Goal: Task Accomplishment & Management: Manage account settings

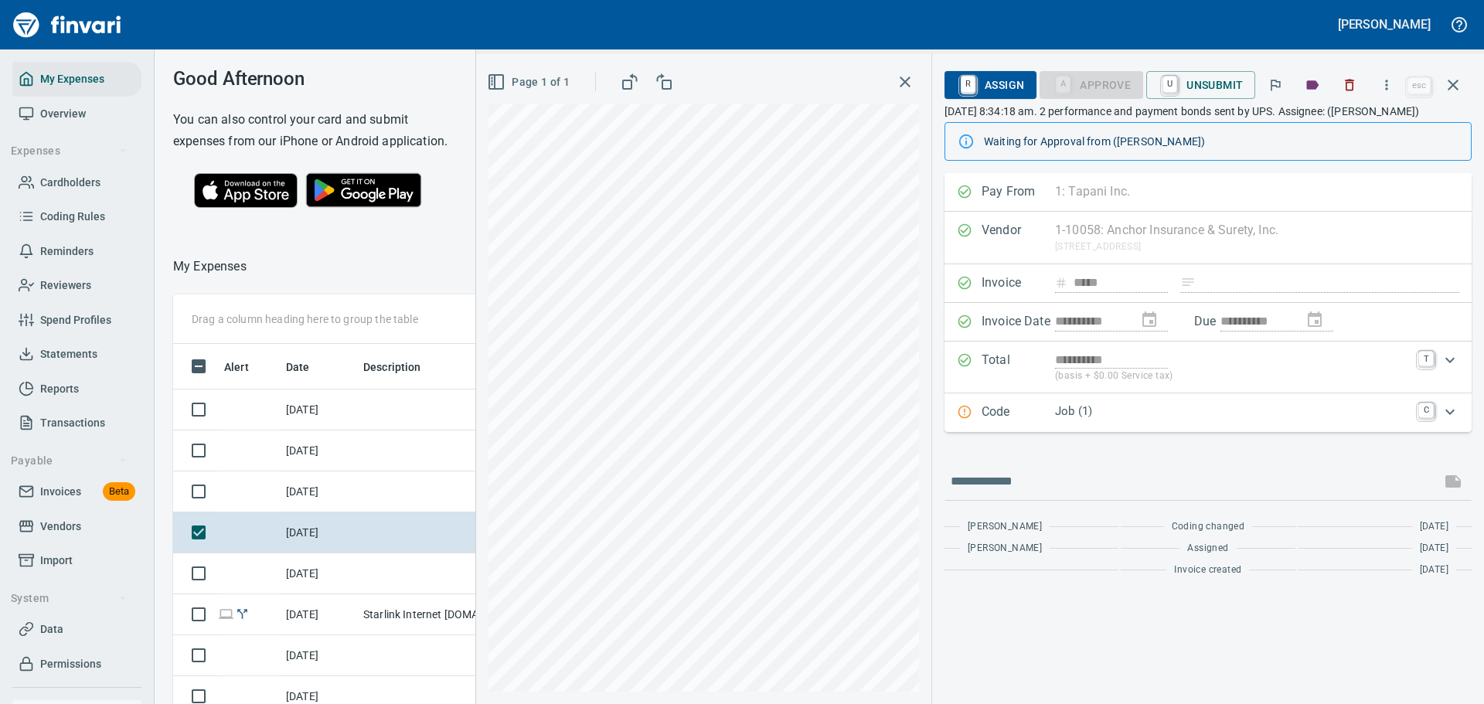
scroll to position [511, 883]
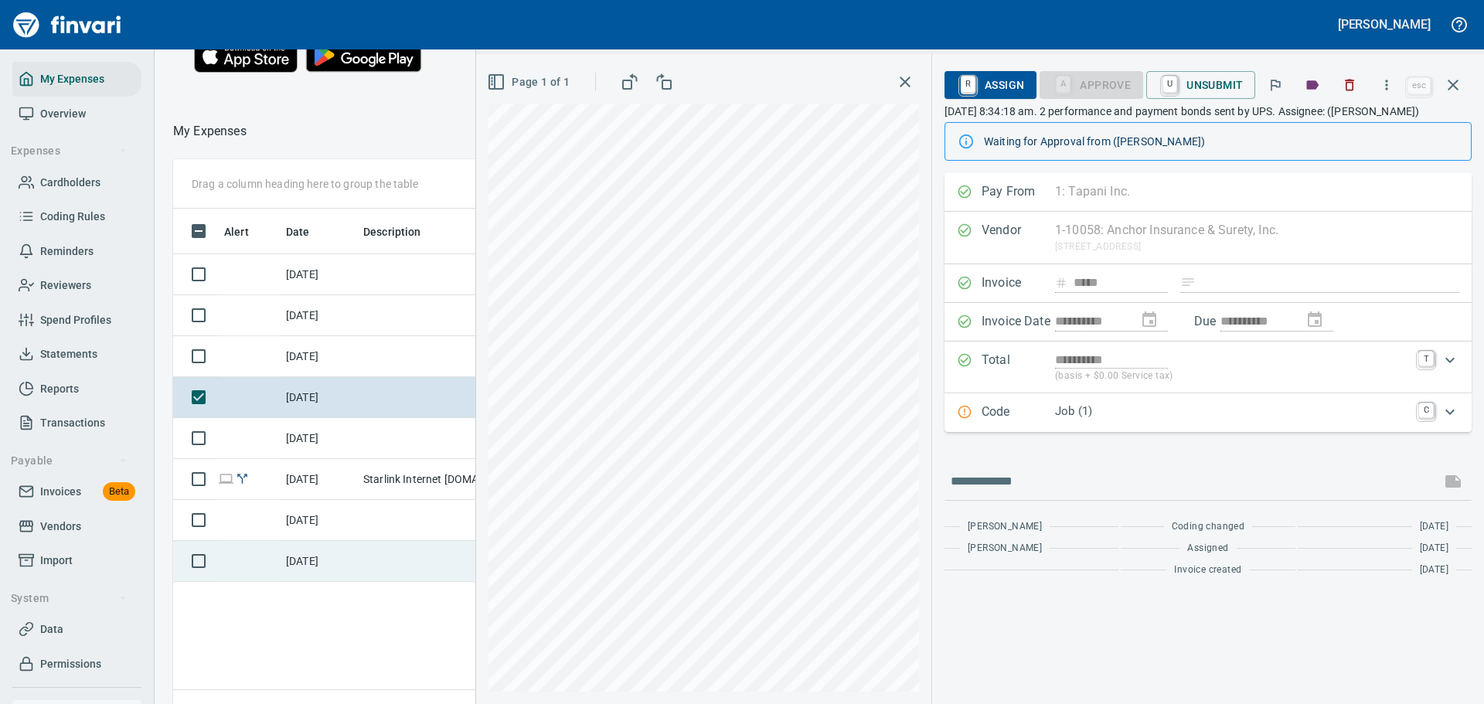
click at [288, 582] on td "[DATE]" at bounding box center [318, 561] width 77 height 41
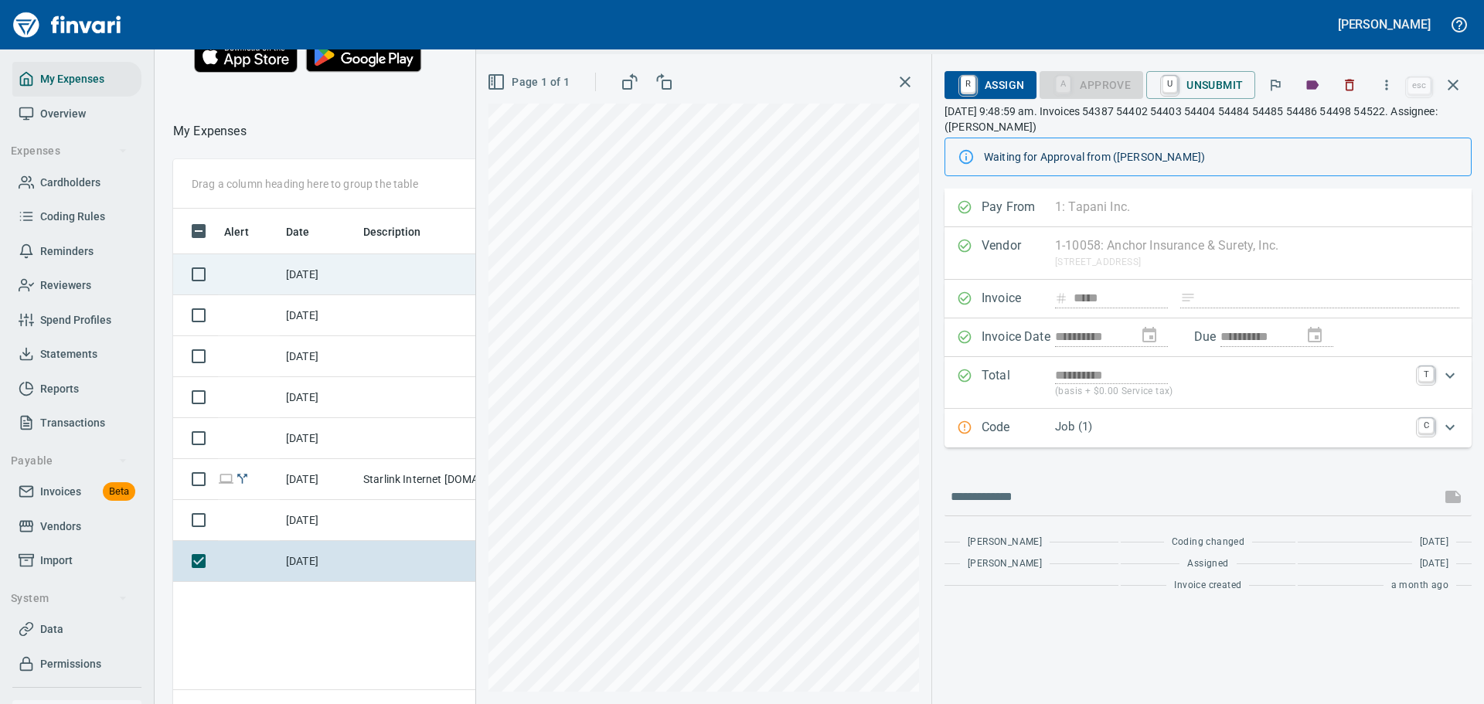
click at [311, 295] on td "[DATE]" at bounding box center [318, 274] width 77 height 41
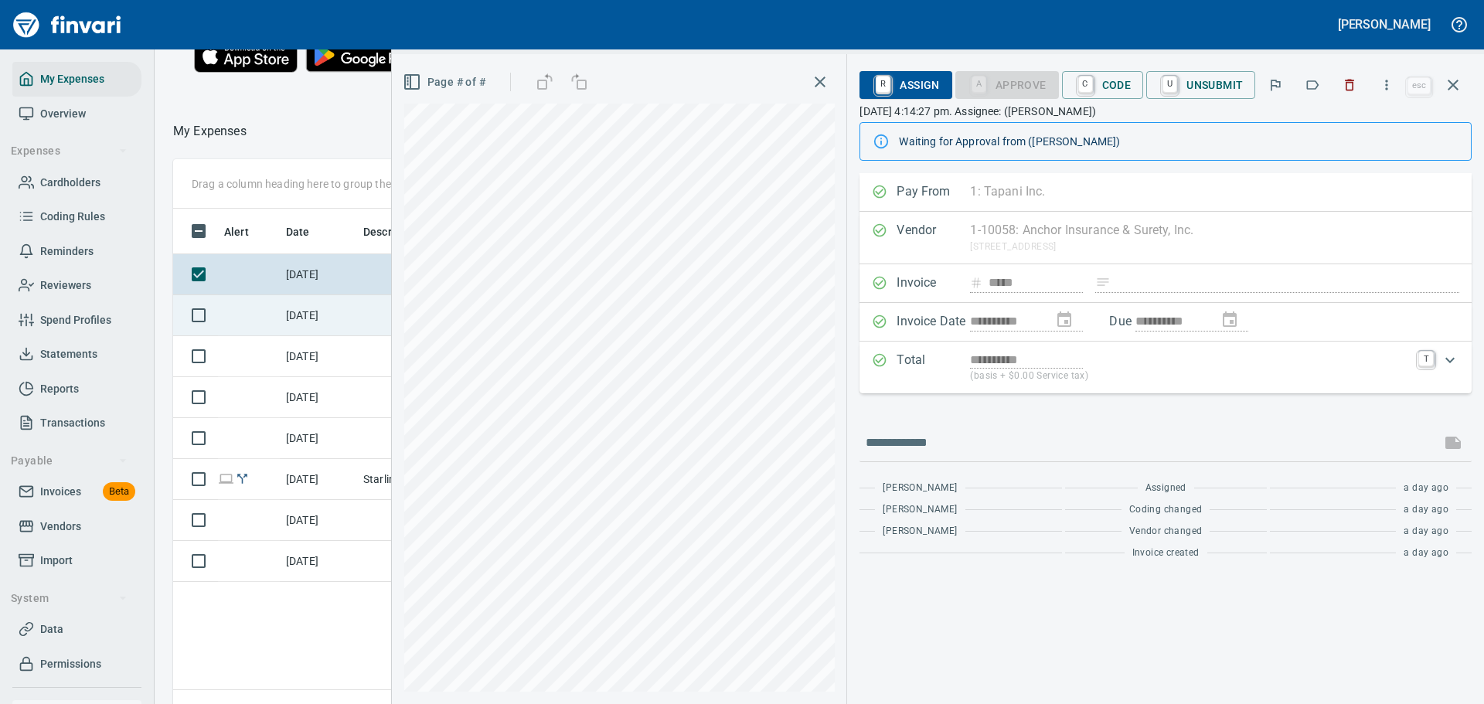
click at [315, 329] on td "[DATE]" at bounding box center [318, 315] width 77 height 41
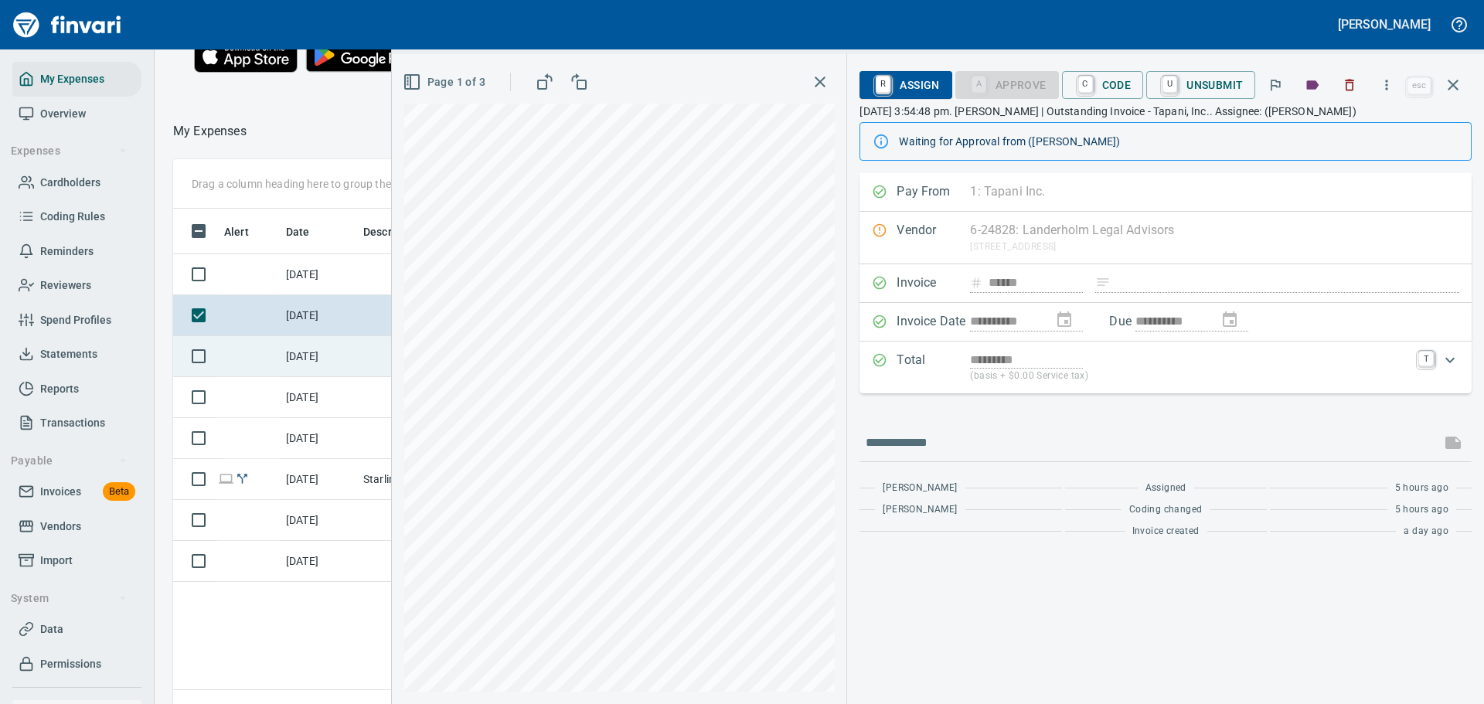
click at [324, 377] on td "[DATE]" at bounding box center [318, 356] width 77 height 41
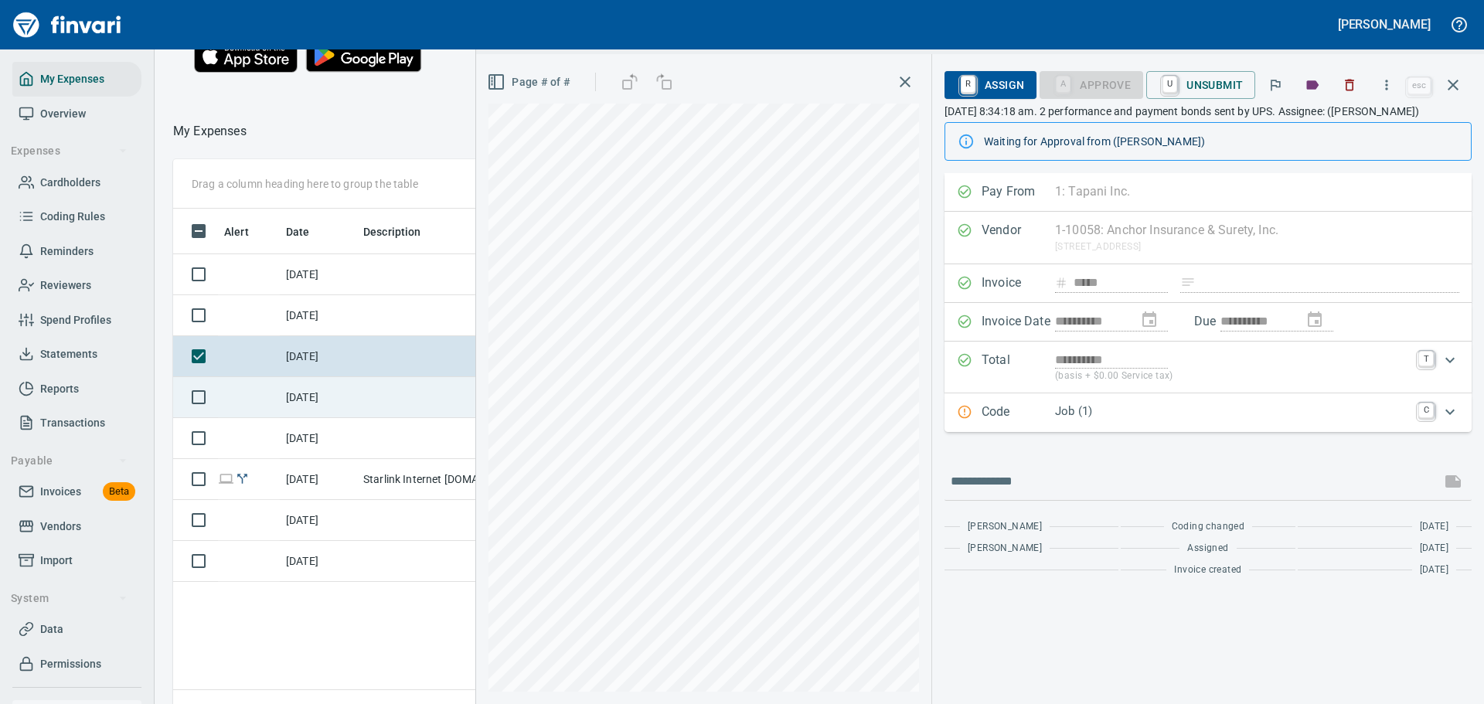
click at [326, 414] on td "[DATE]" at bounding box center [318, 397] width 77 height 41
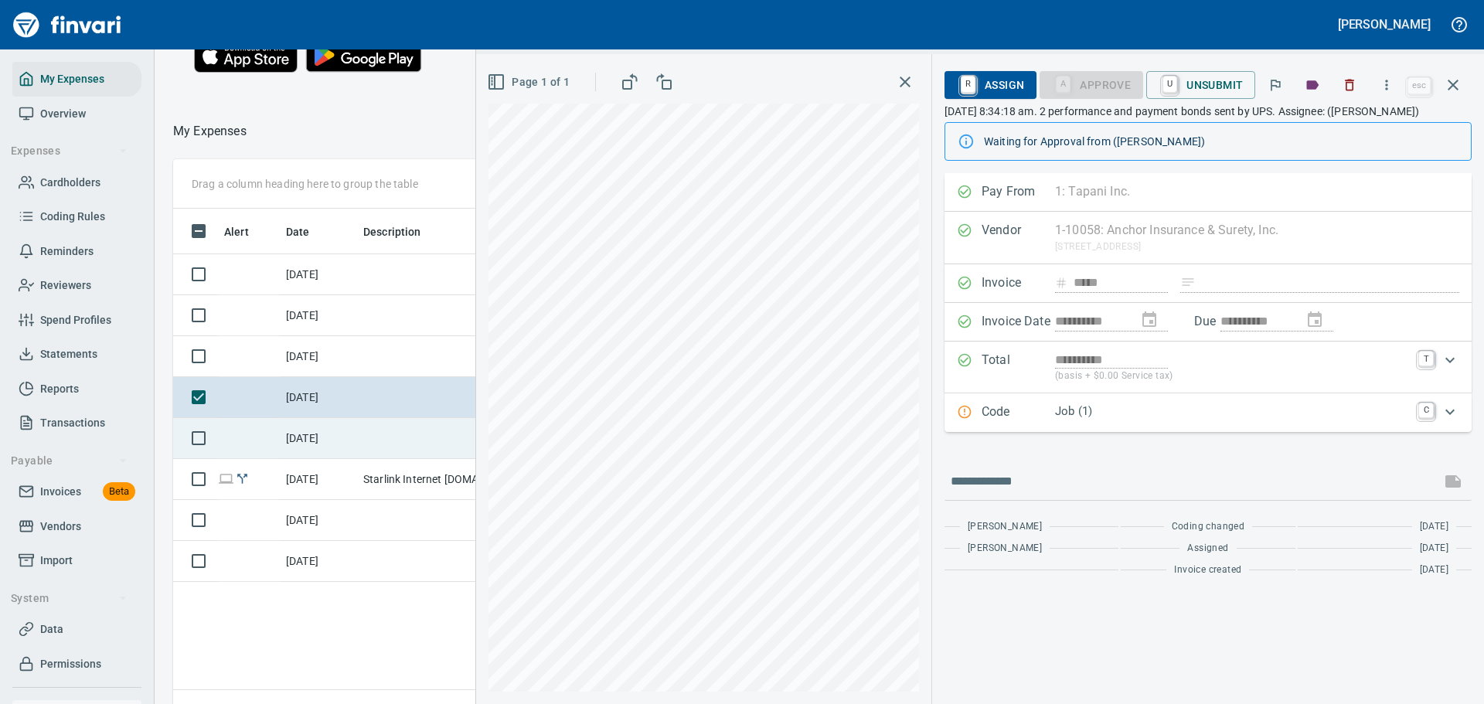
click at [321, 446] on td "[DATE]" at bounding box center [318, 438] width 77 height 41
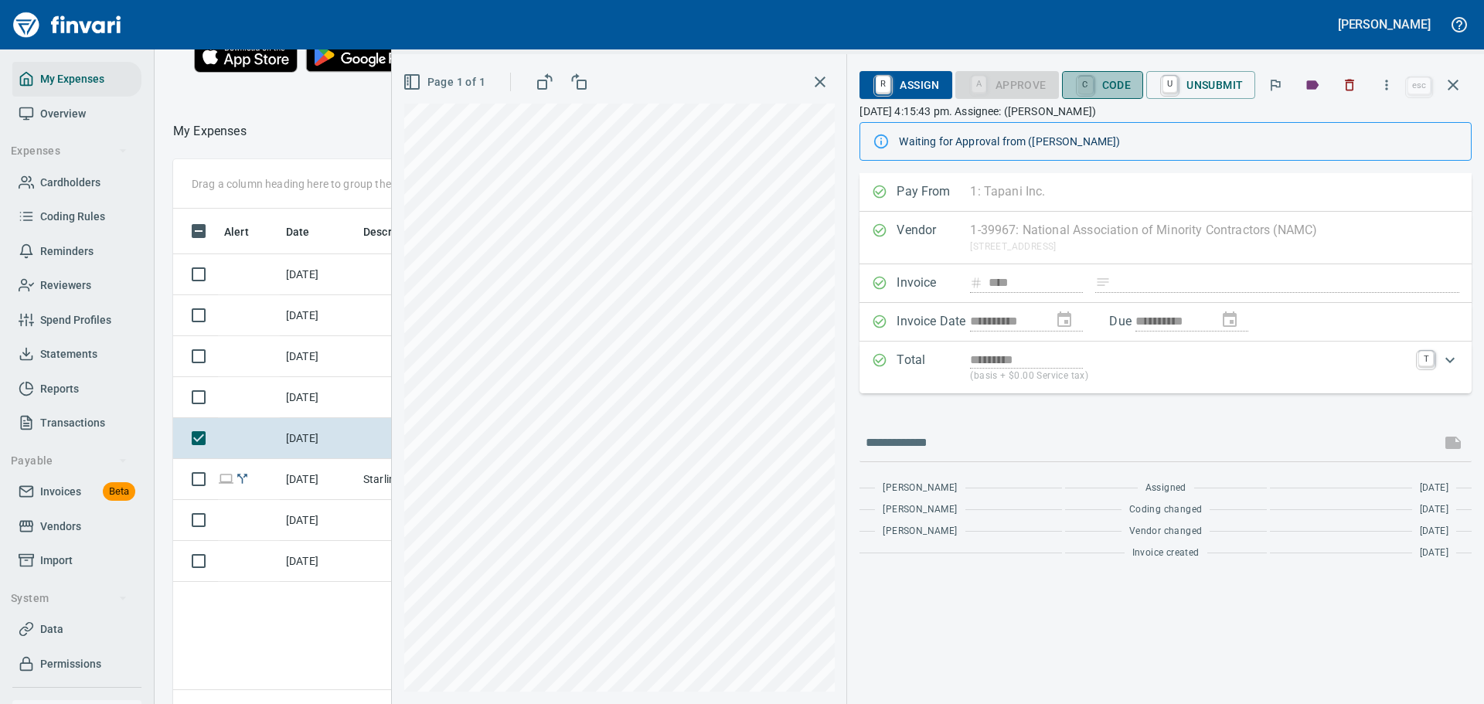
click at [1093, 86] on link "C" at bounding box center [1086, 85] width 15 height 17
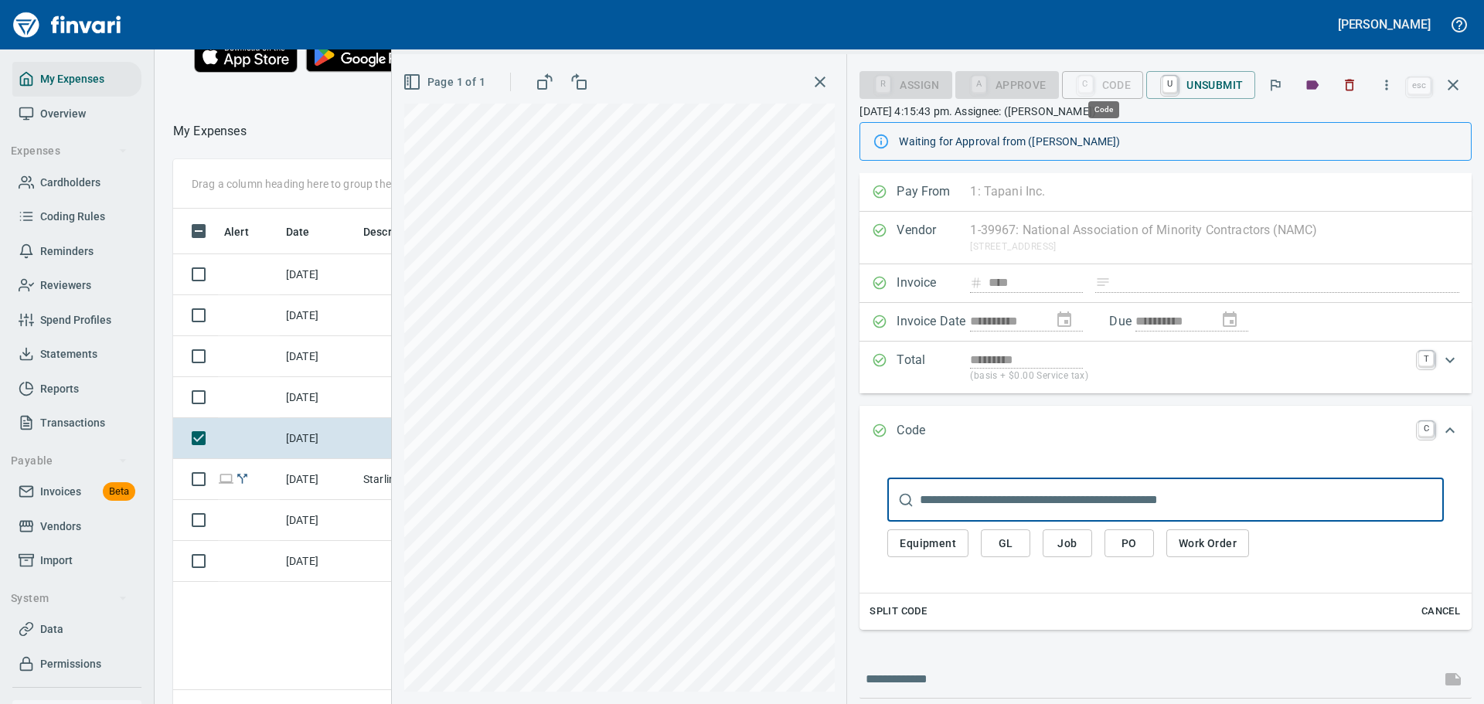
scroll to position [511, 883]
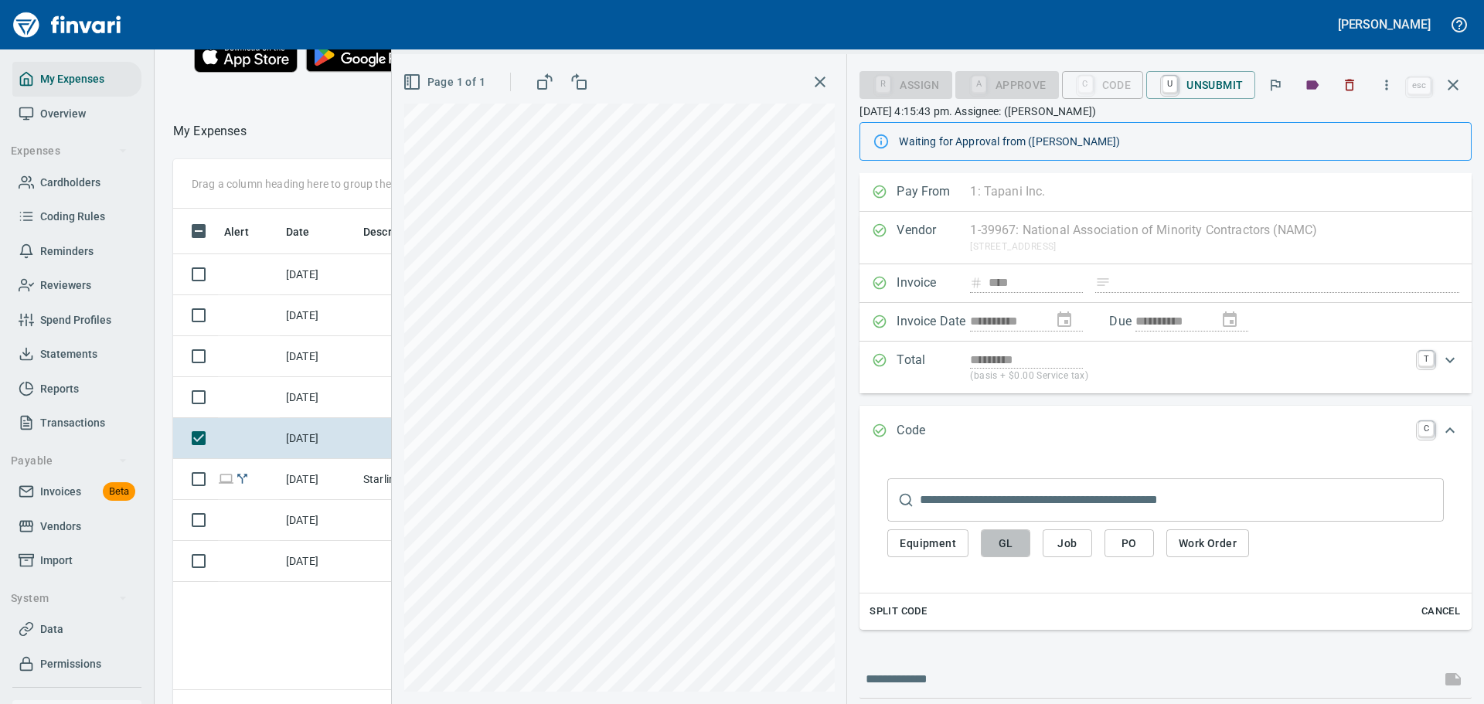
click at [1005, 550] on span "GL" at bounding box center [1005, 543] width 25 height 19
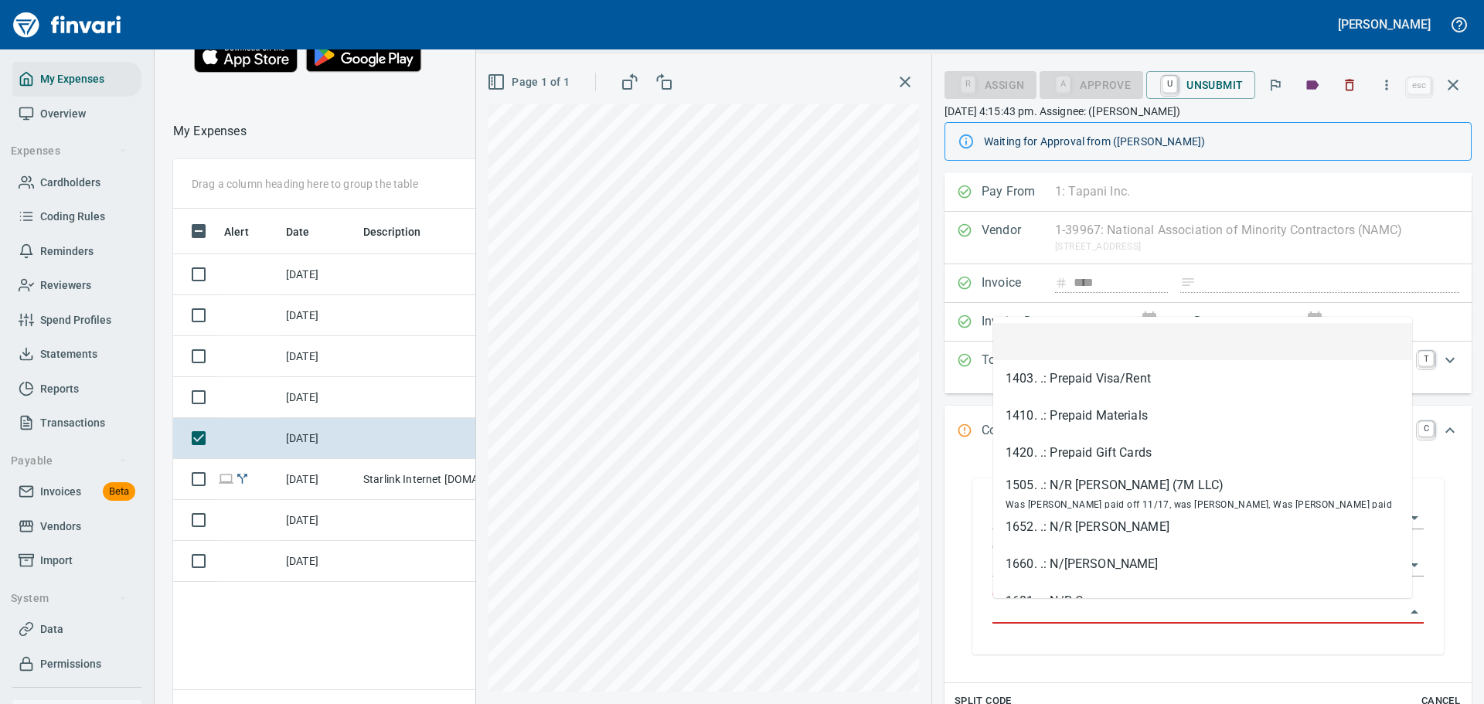
click at [1052, 611] on input "GL Account" at bounding box center [1199, 613] width 413 height 22
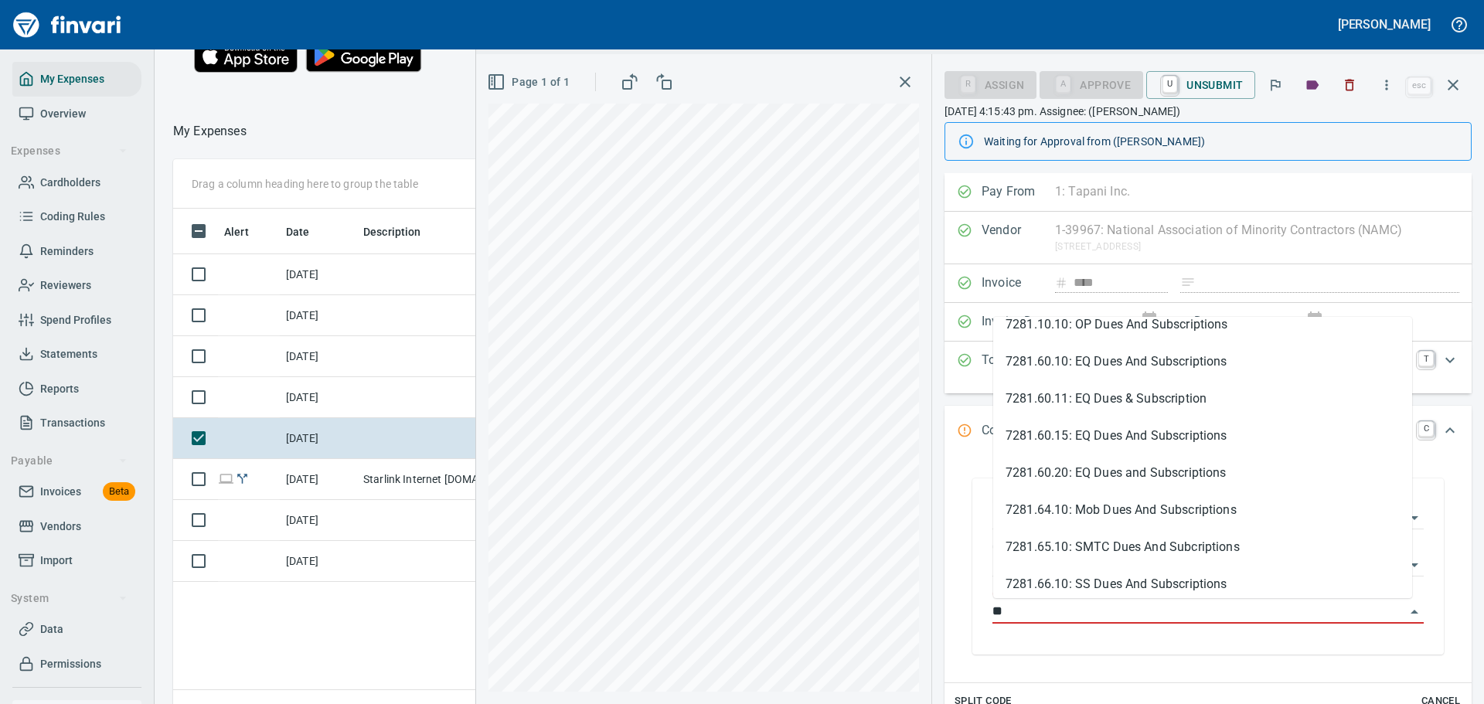
scroll to position [0, 0]
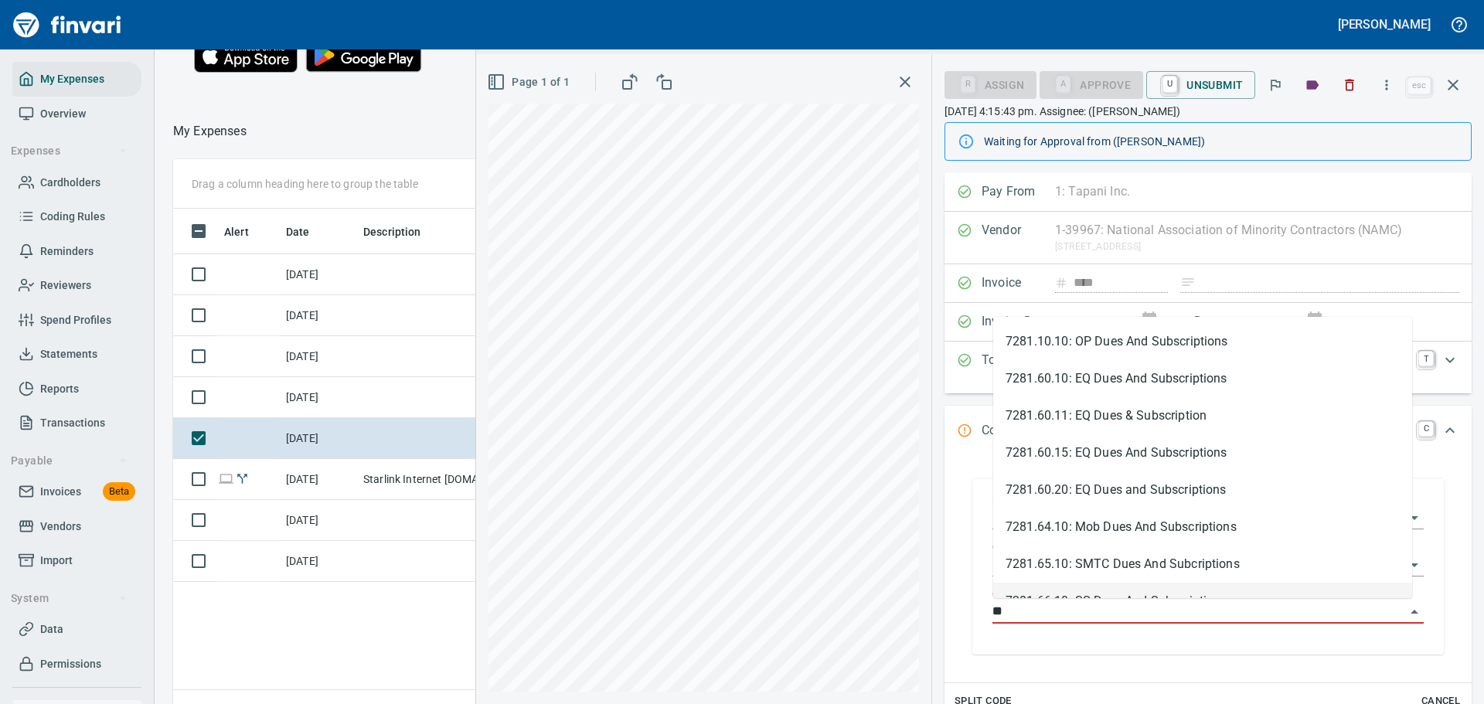
click at [1021, 614] on input "**" at bounding box center [1199, 613] width 413 height 22
drag, startPoint x: 1027, startPoint y: 614, endPoint x: 973, endPoint y: 623, distance: 54.1
click at [973, 623] on div "**********" at bounding box center [1209, 567] width 472 height 176
type input "*"
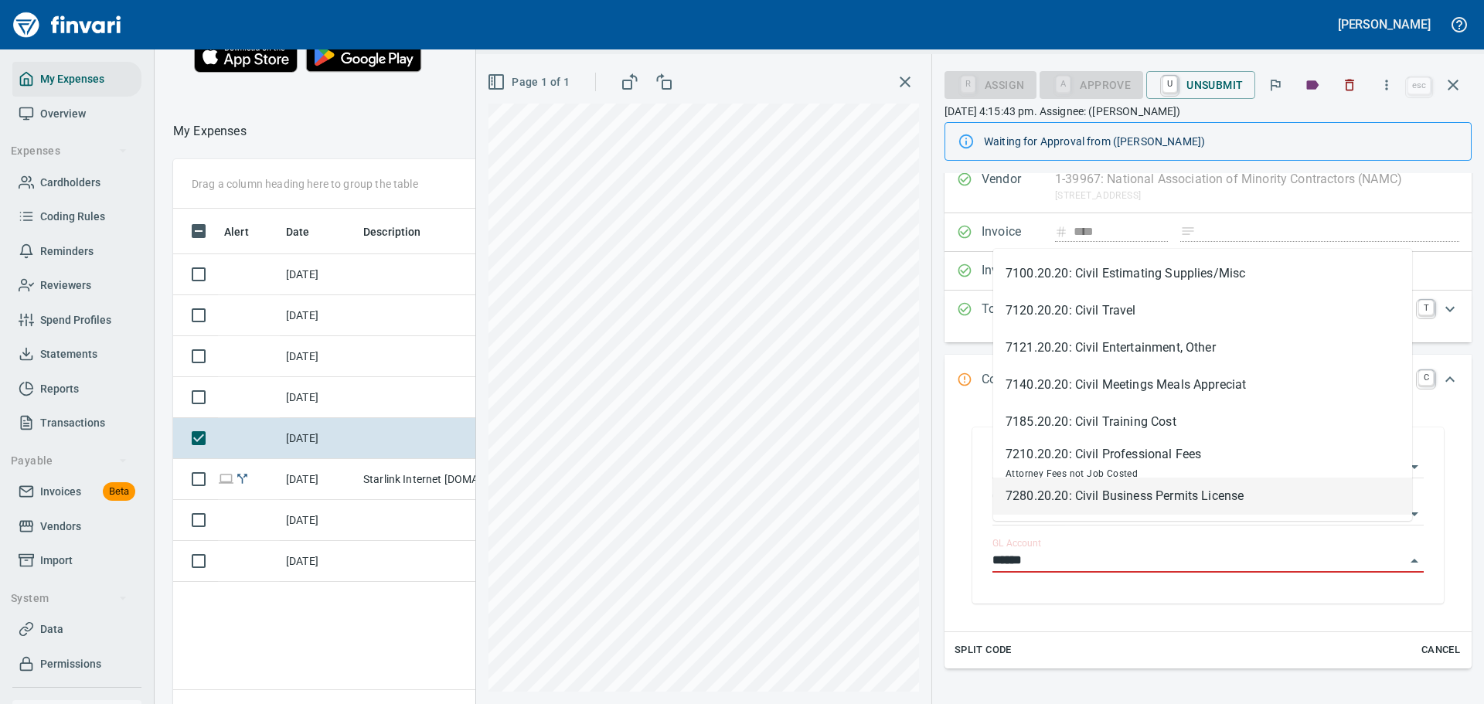
scroll to position [77, 0]
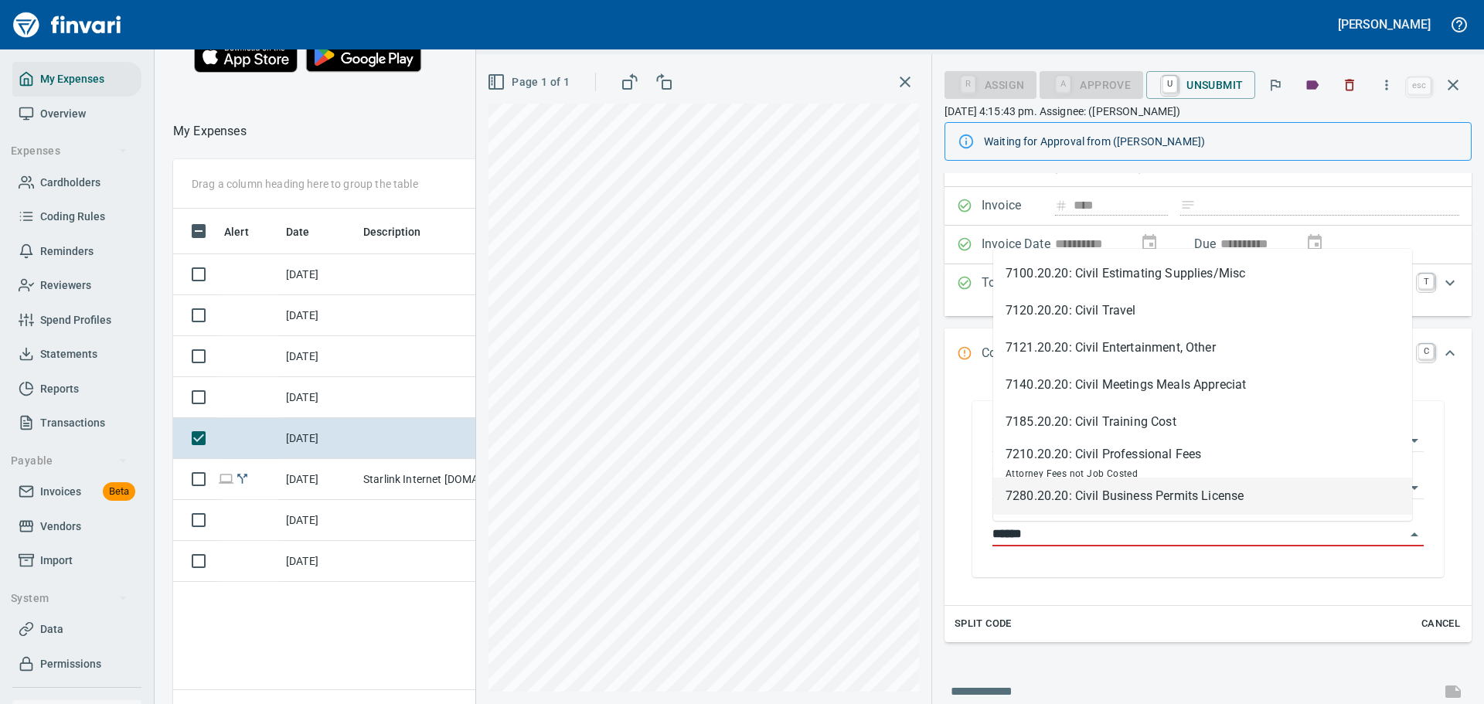
drag, startPoint x: 1039, startPoint y: 533, endPoint x: 967, endPoint y: 535, distance: 71.9
click at [967, 535] on div "**********" at bounding box center [1208, 489] width 503 height 207
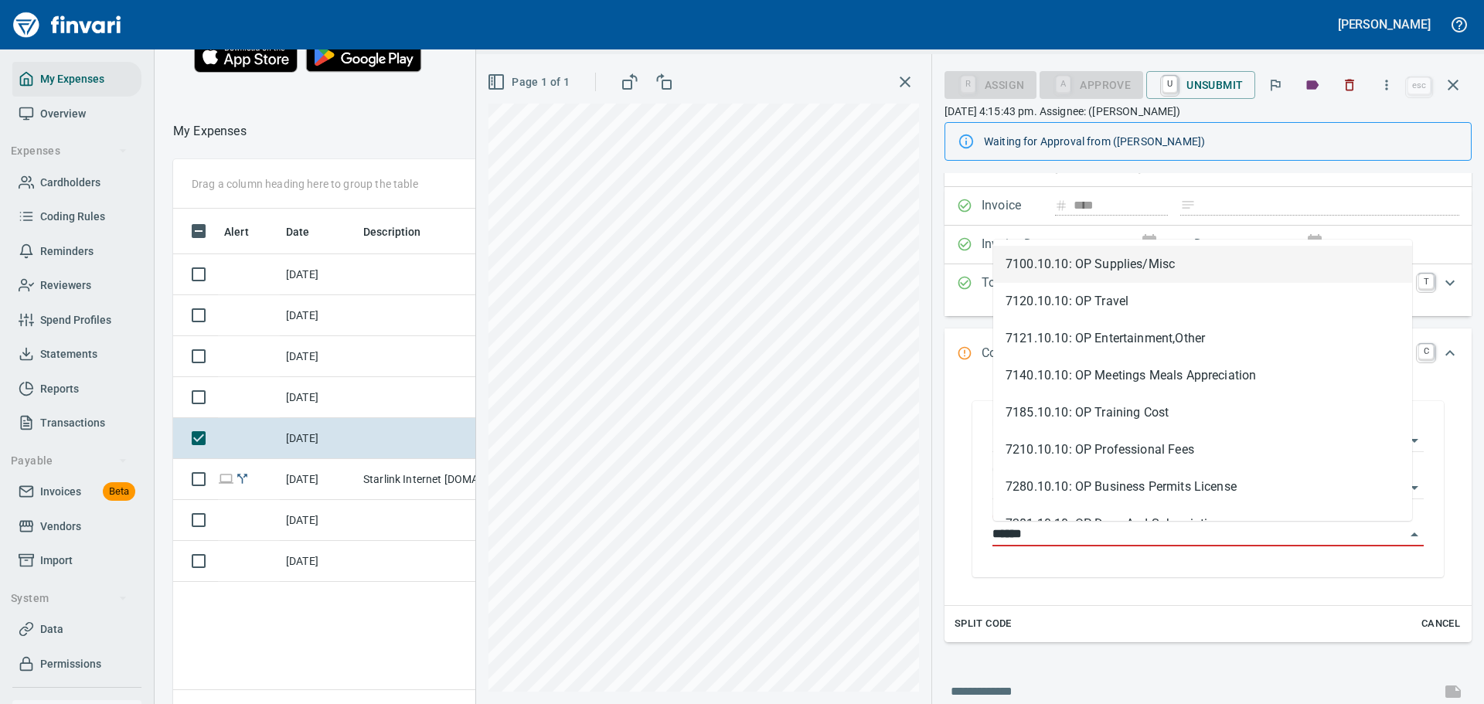
scroll to position [511, 883]
type input "******"
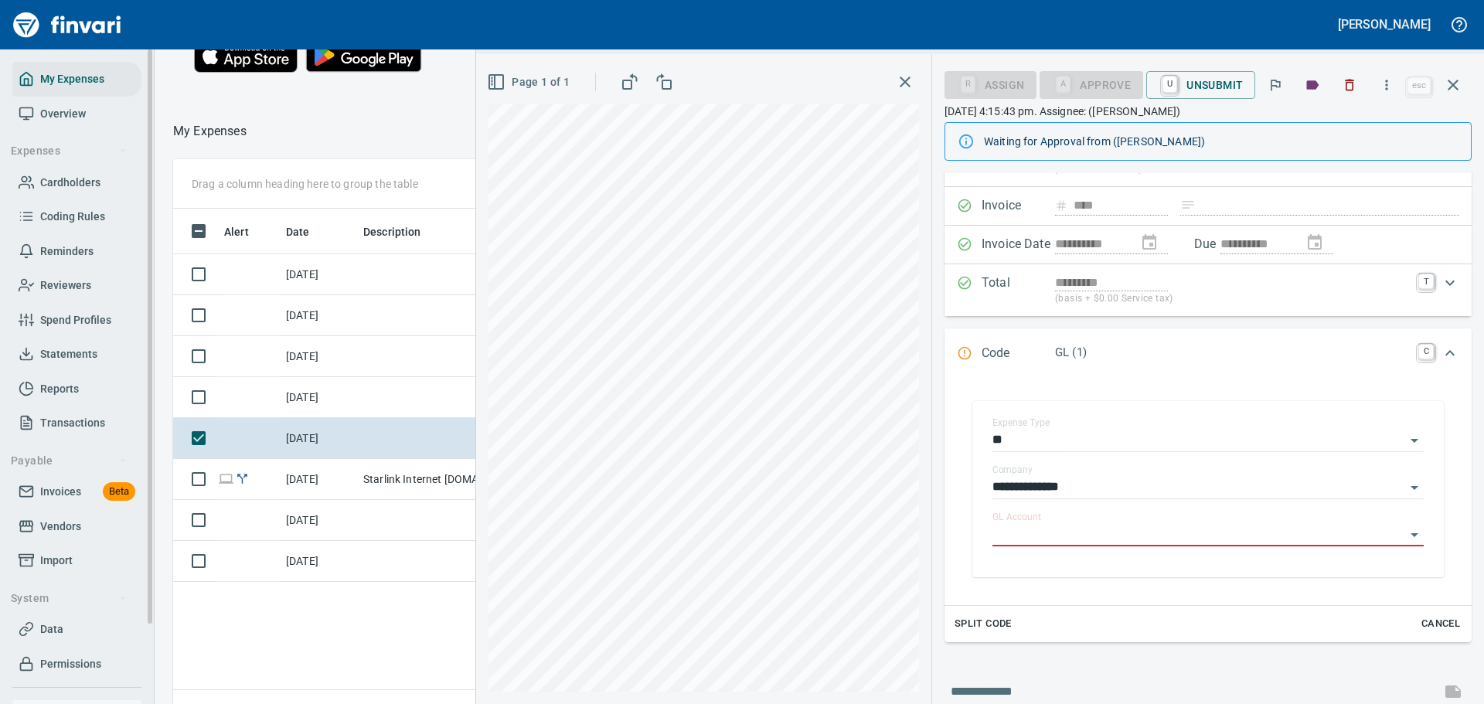
click at [63, 430] on span "Transactions" at bounding box center [72, 423] width 65 height 19
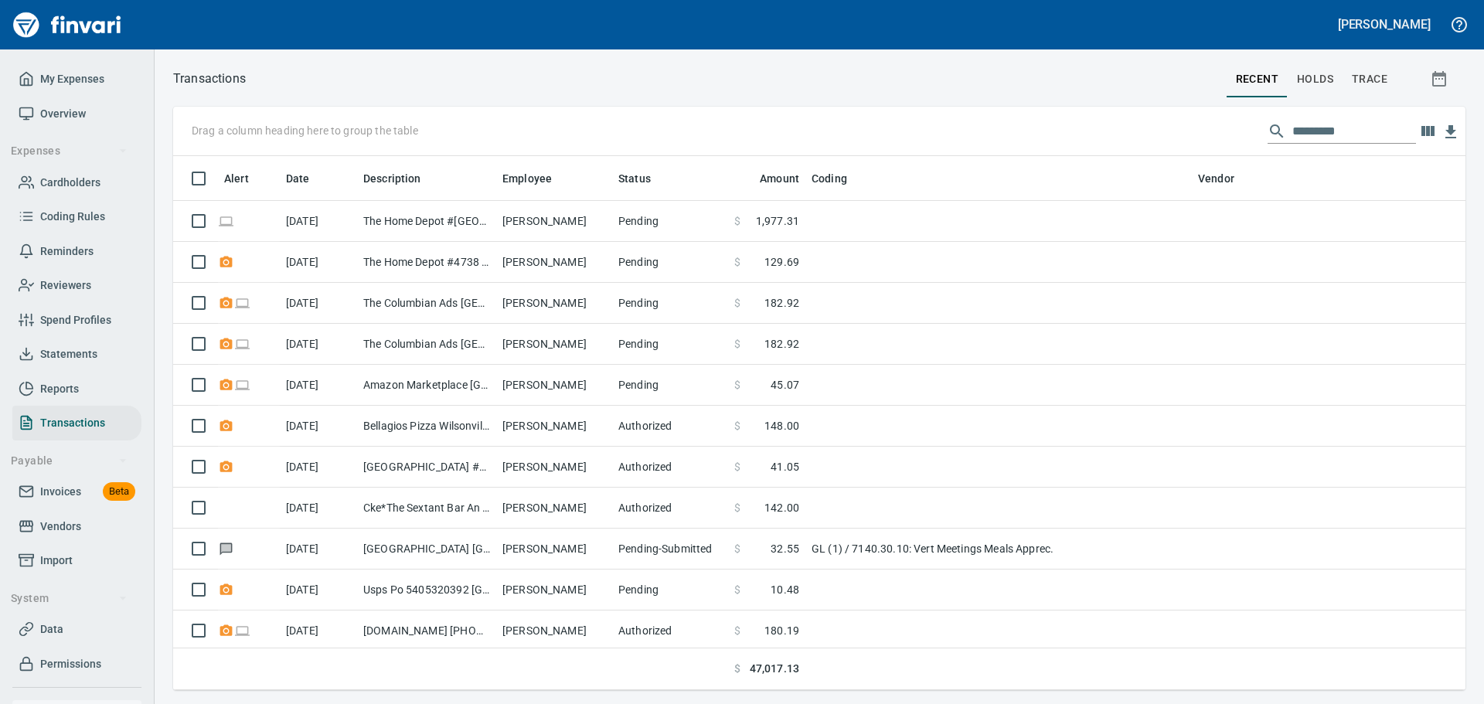
scroll to position [523, 1270]
click at [1320, 126] on input "text" at bounding box center [1355, 131] width 124 height 25
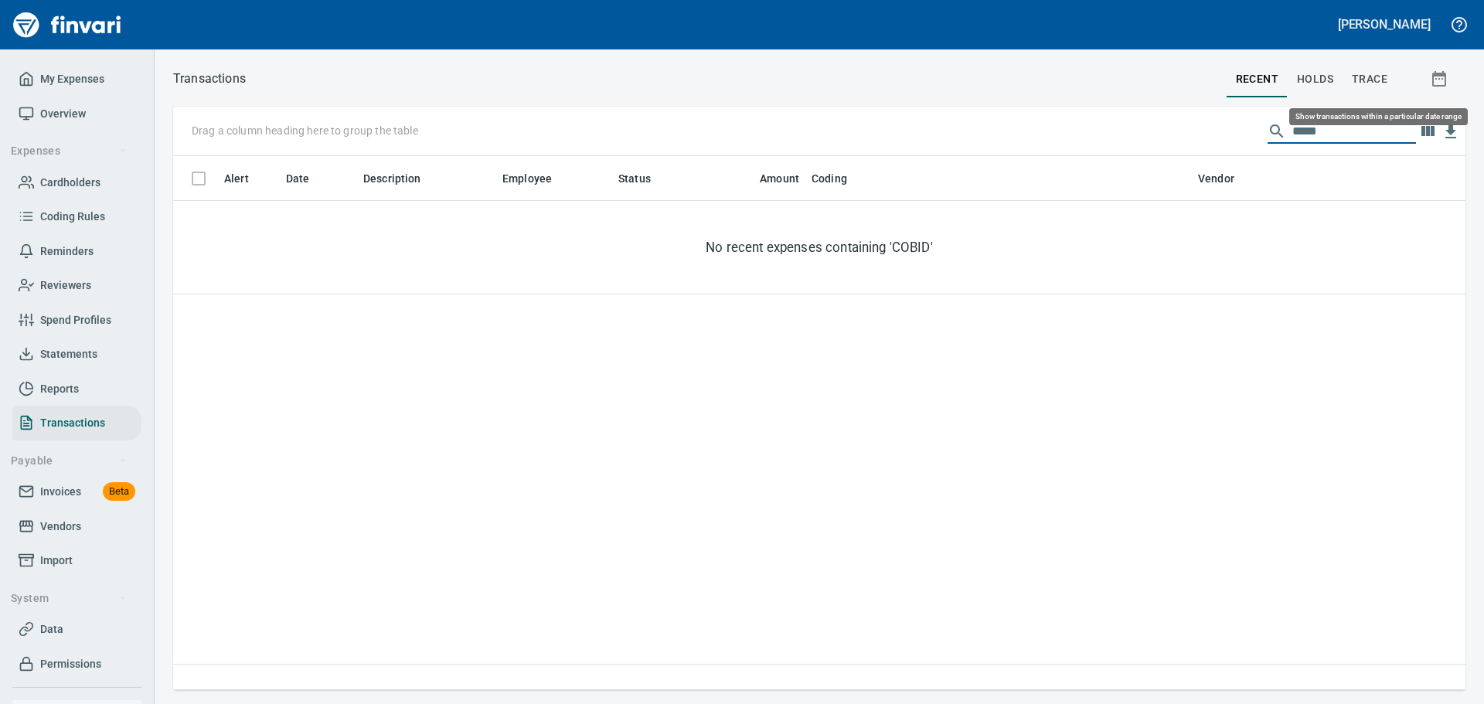
type input "*****"
click at [1441, 80] on icon "button" at bounding box center [1439, 79] width 19 height 19
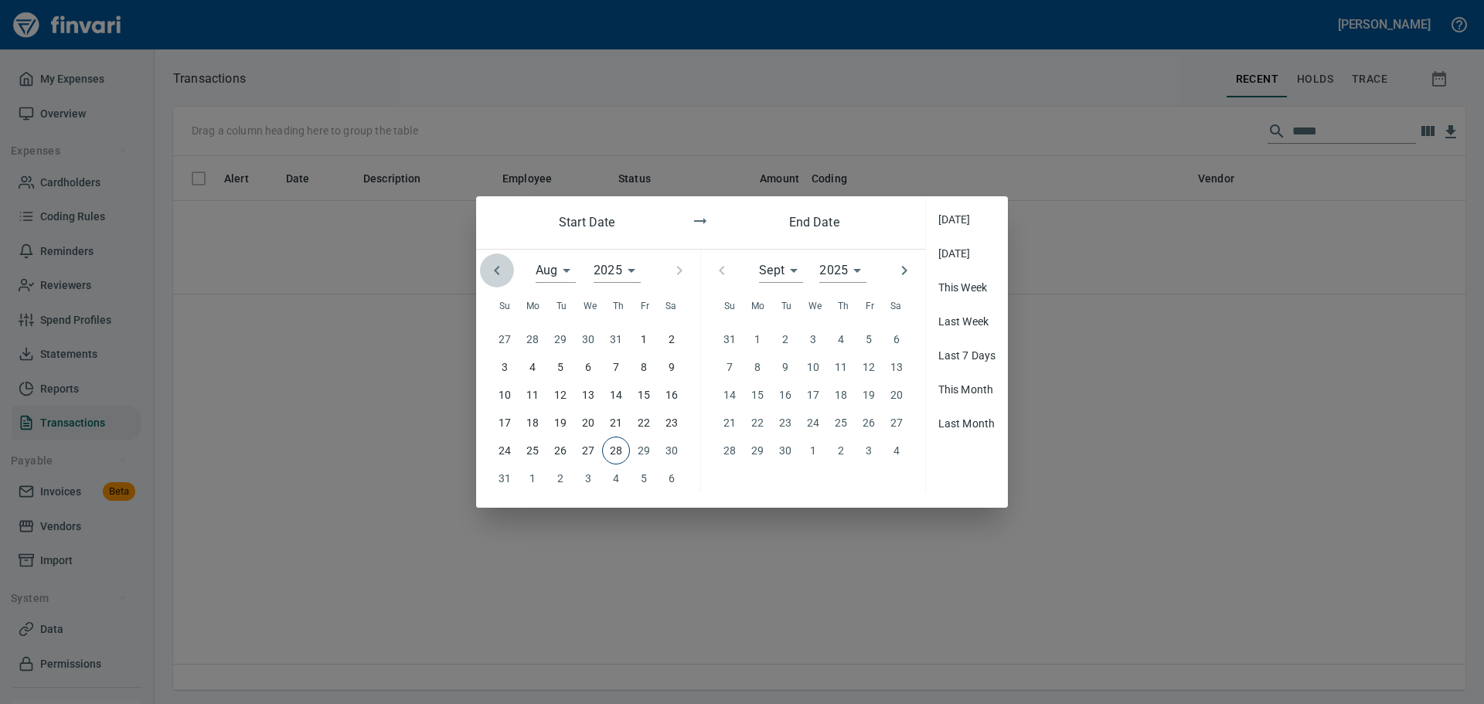
click at [499, 268] on icon "button" at bounding box center [497, 270] width 19 height 19
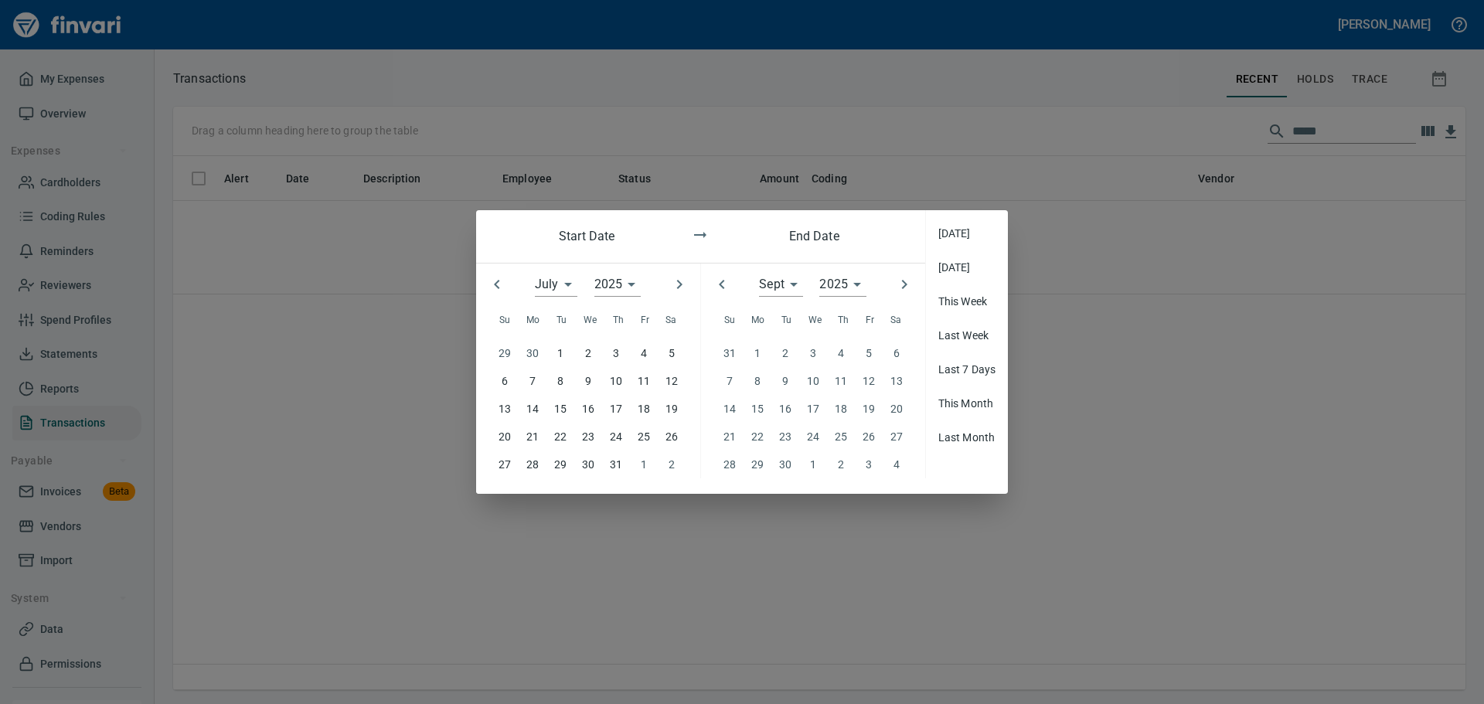
click at [496, 281] on icon "button" at bounding box center [497, 284] width 19 height 19
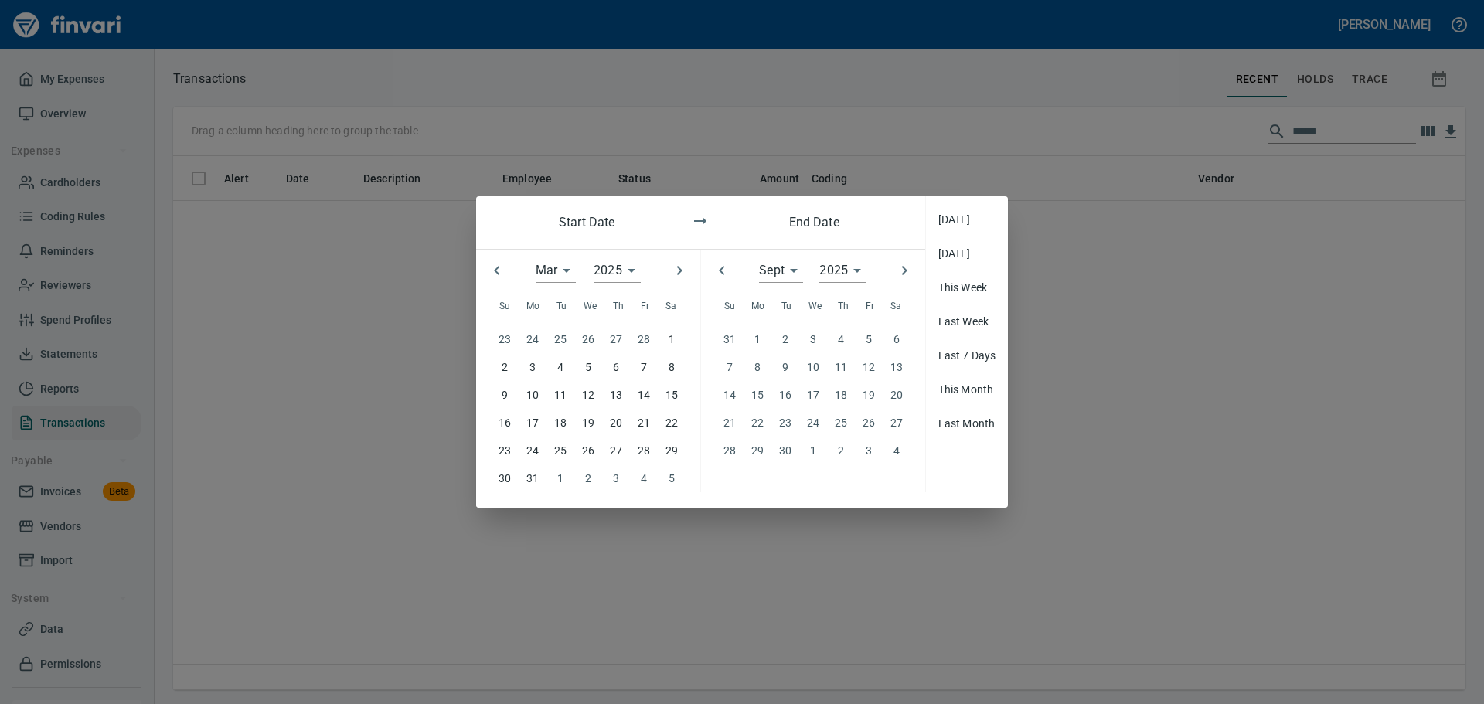
click at [496, 281] on button "button" at bounding box center [497, 271] width 34 height 34
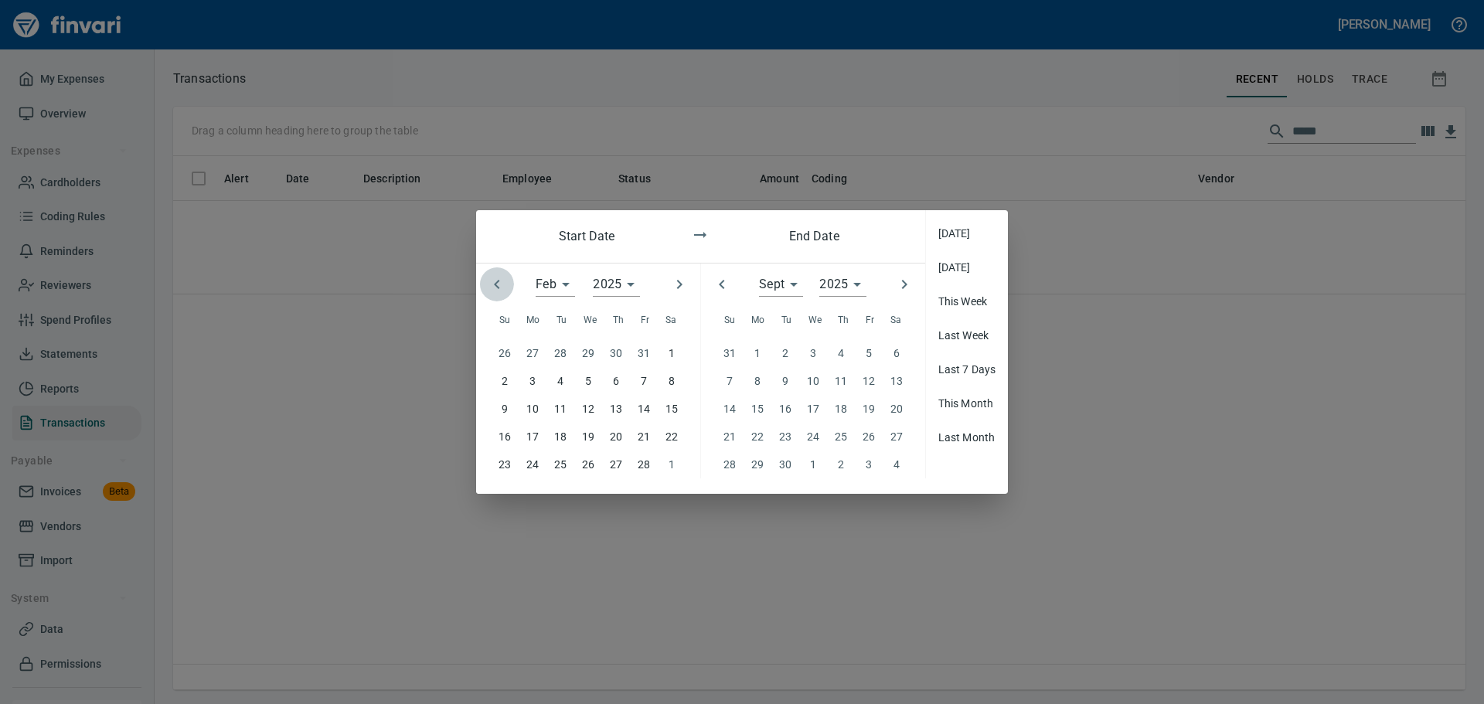
click at [496, 281] on icon "button" at bounding box center [497, 284] width 19 height 19
type input "**"
type input "****"
click at [496, 281] on icon "button" at bounding box center [497, 284] width 19 height 19
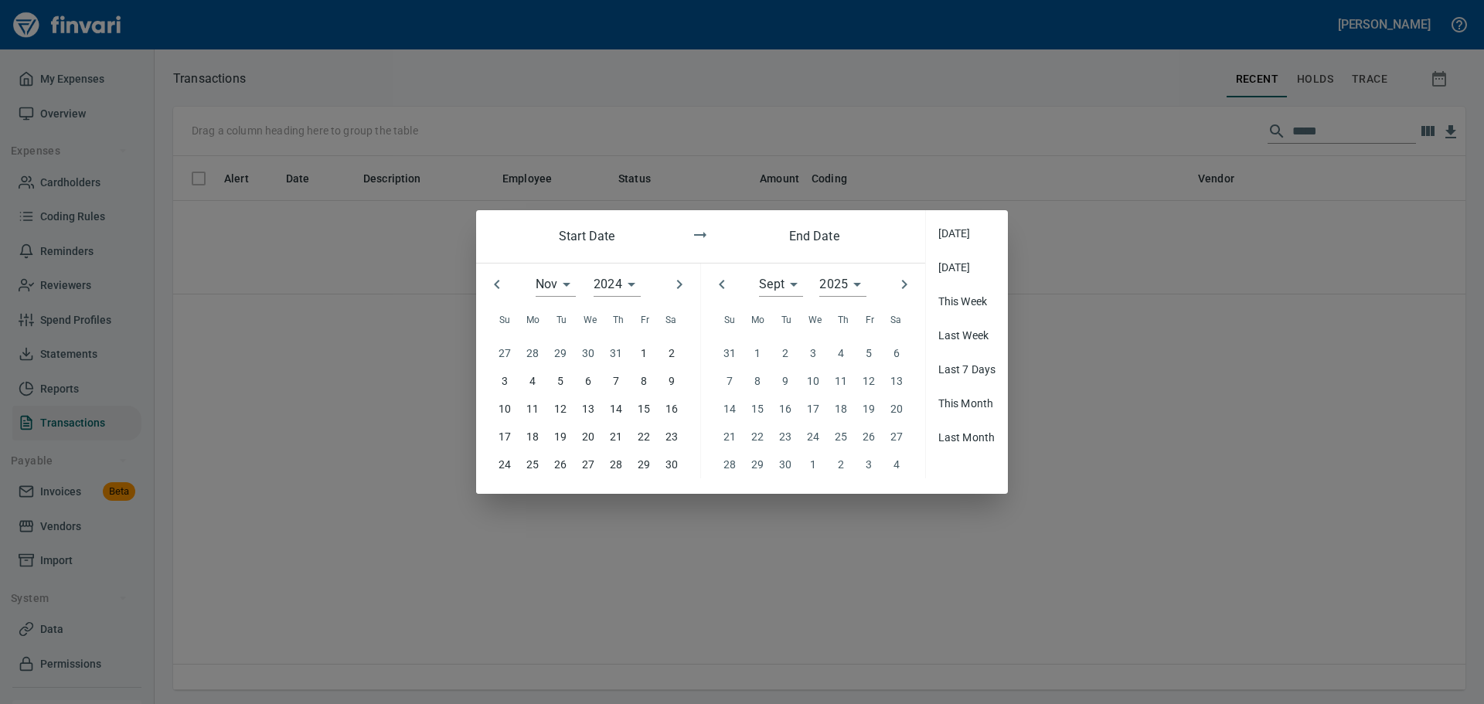
click at [496, 281] on icon "button" at bounding box center [497, 284] width 19 height 19
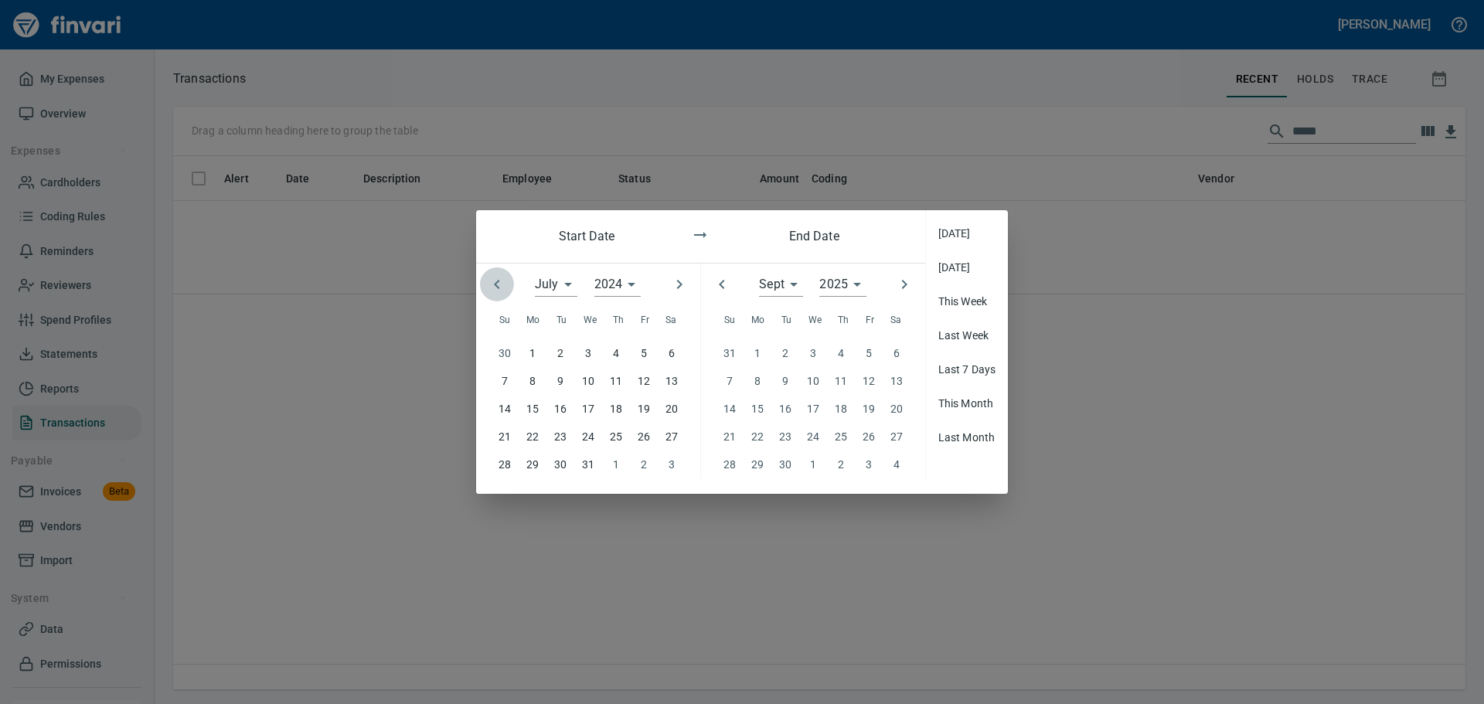
click at [496, 281] on button "button" at bounding box center [497, 285] width 34 height 34
click at [496, 281] on icon "button" at bounding box center [497, 284] width 19 height 19
type input "*"
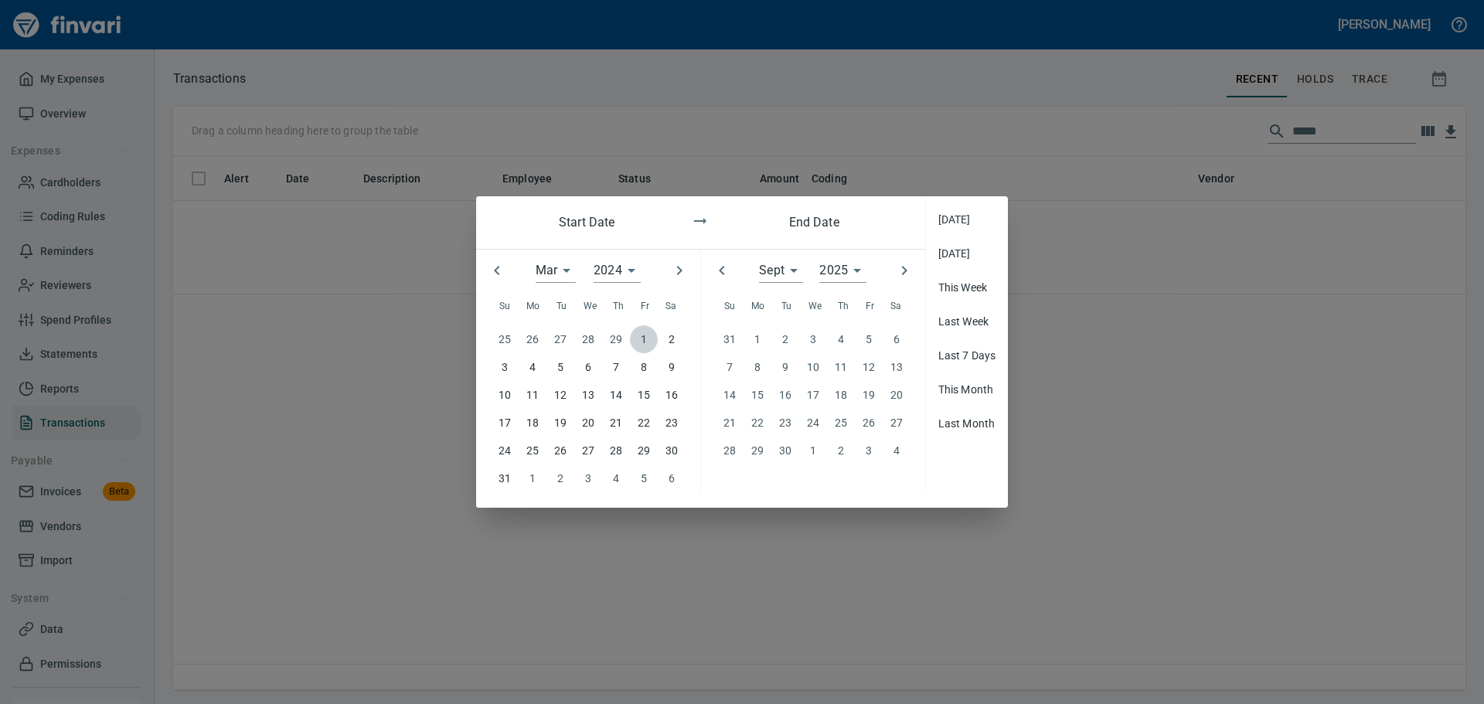
click at [641, 339] on p "1" at bounding box center [644, 339] width 6 height 17
click at [721, 267] on icon "button" at bounding box center [722, 270] width 19 height 19
type input "*"
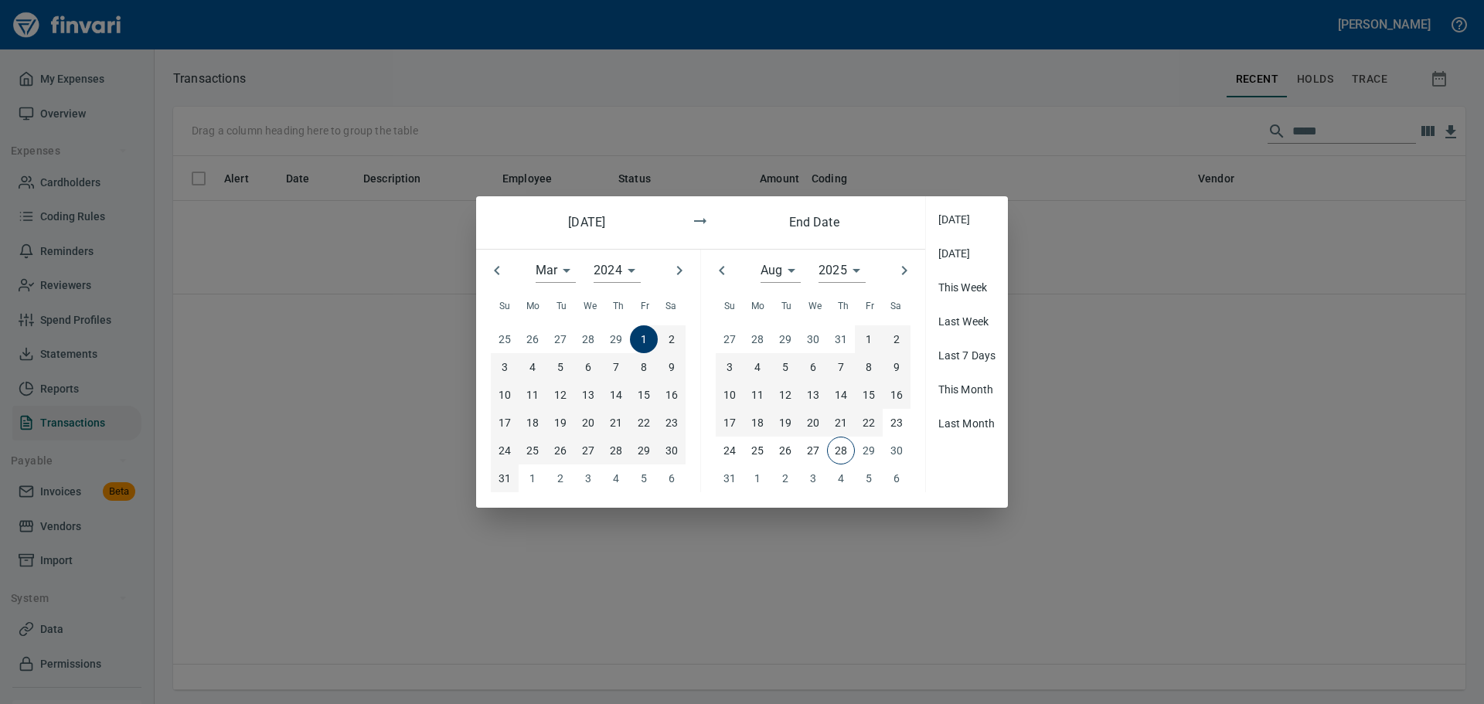
click at [874, 418] on p "22" at bounding box center [869, 422] width 12 height 17
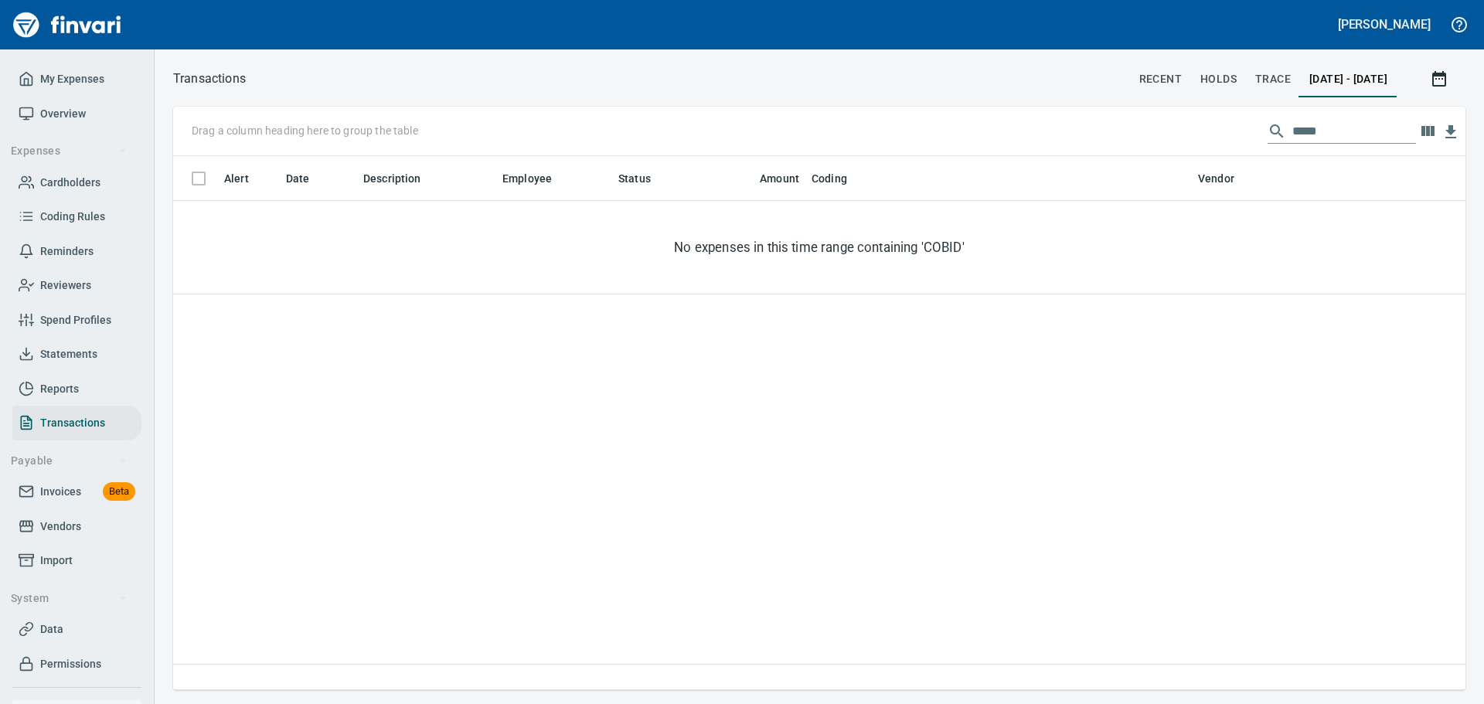
scroll to position [523, 1281]
click at [1334, 135] on input "*****" at bounding box center [1355, 131] width 124 height 25
drag, startPoint x: 1326, startPoint y: 131, endPoint x: 1283, endPoint y: 135, distance: 42.7
click at [1293, 135] on input "*****" at bounding box center [1355, 131] width 124 height 25
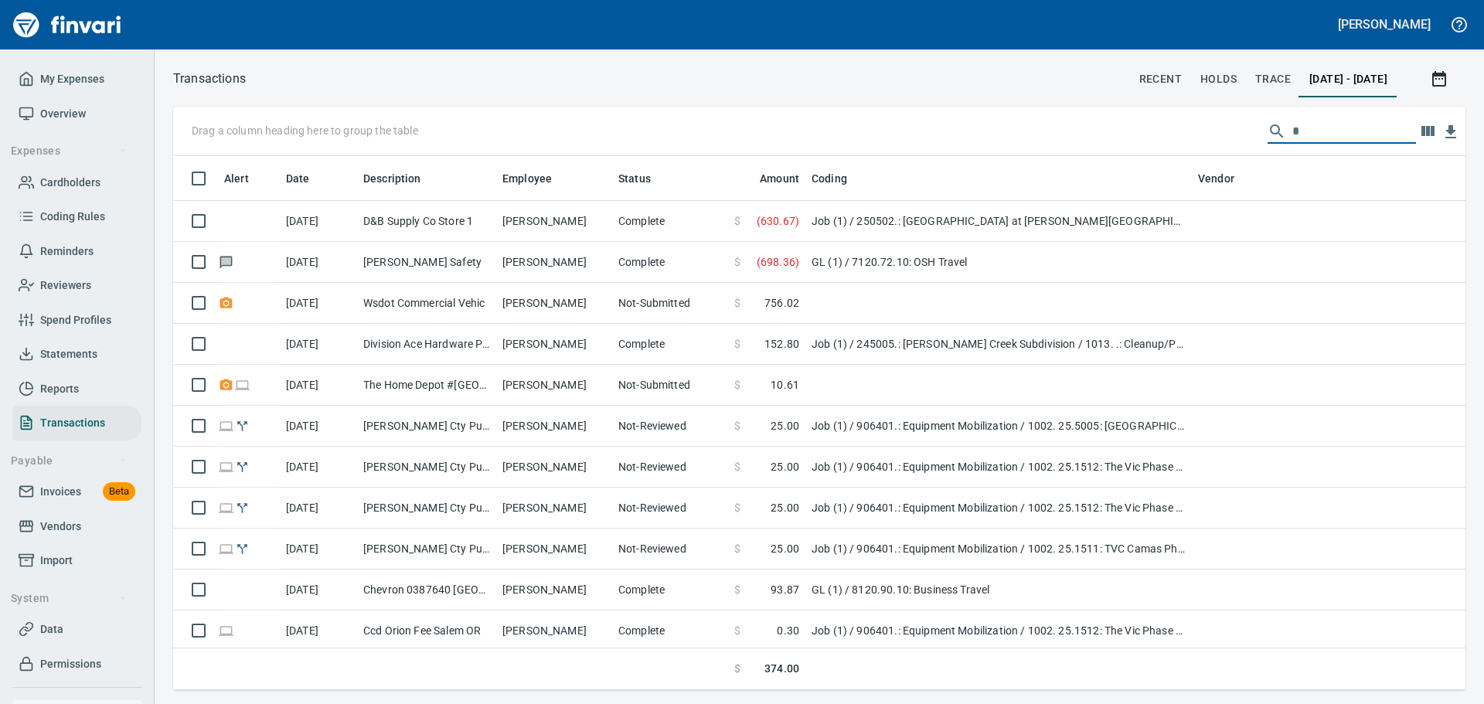
scroll to position [523, 1270]
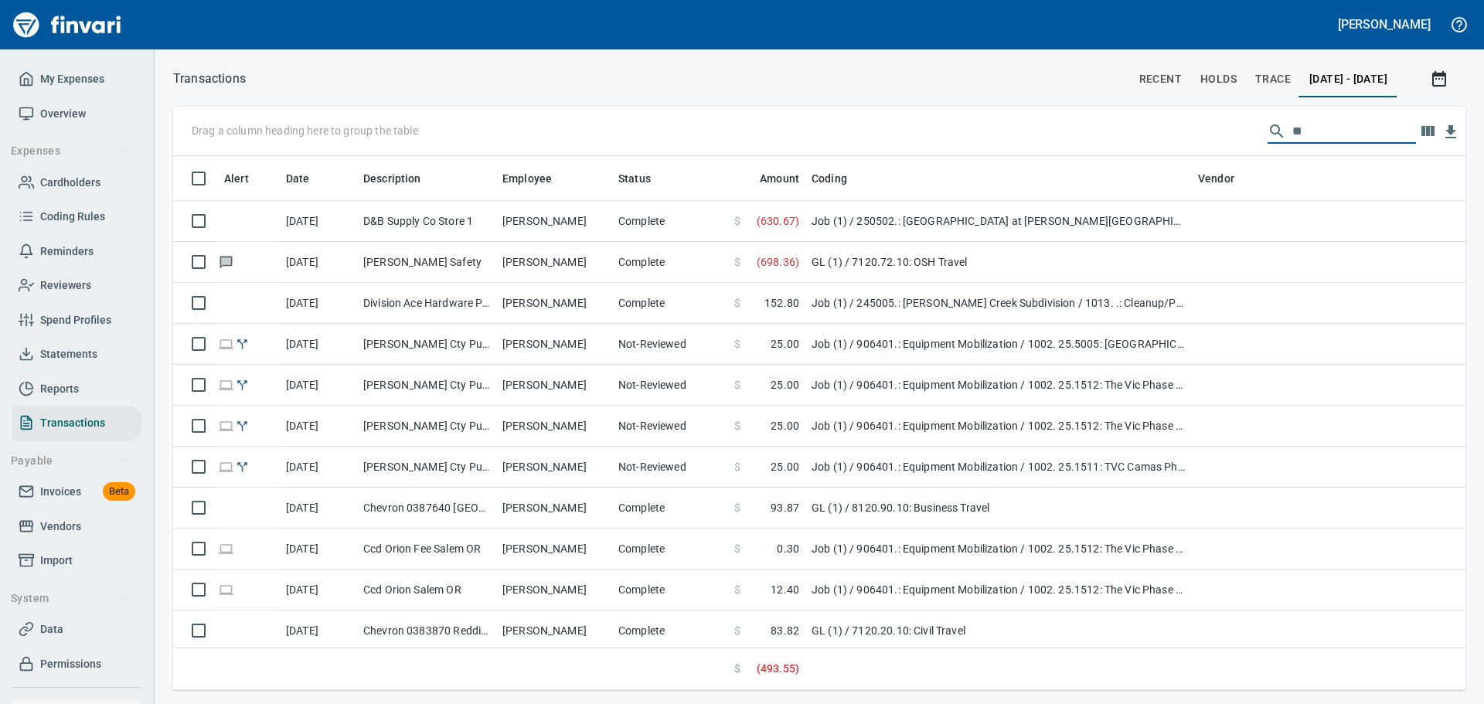
type input "*"
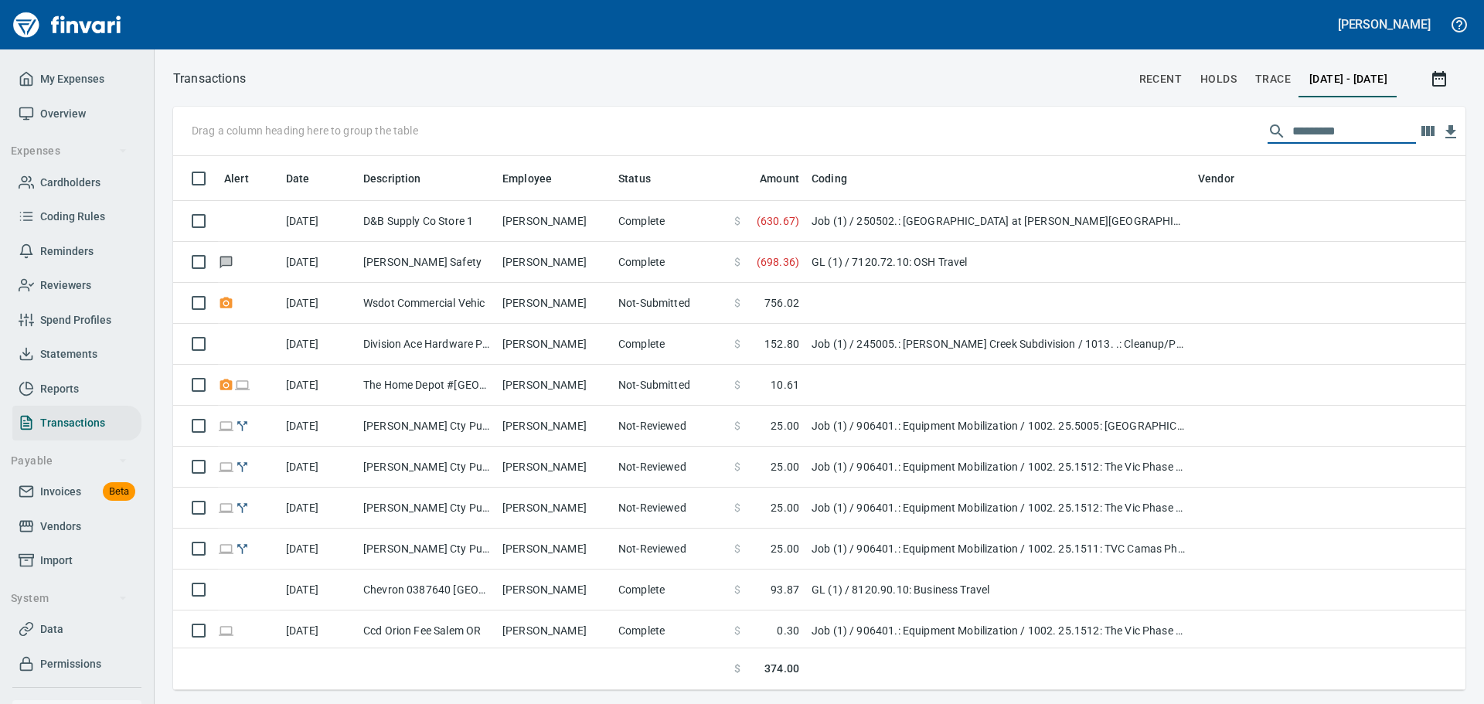
click at [640, 76] on div at bounding box center [688, 78] width 884 height 37
click at [52, 107] on span "Overview" at bounding box center [63, 113] width 46 height 19
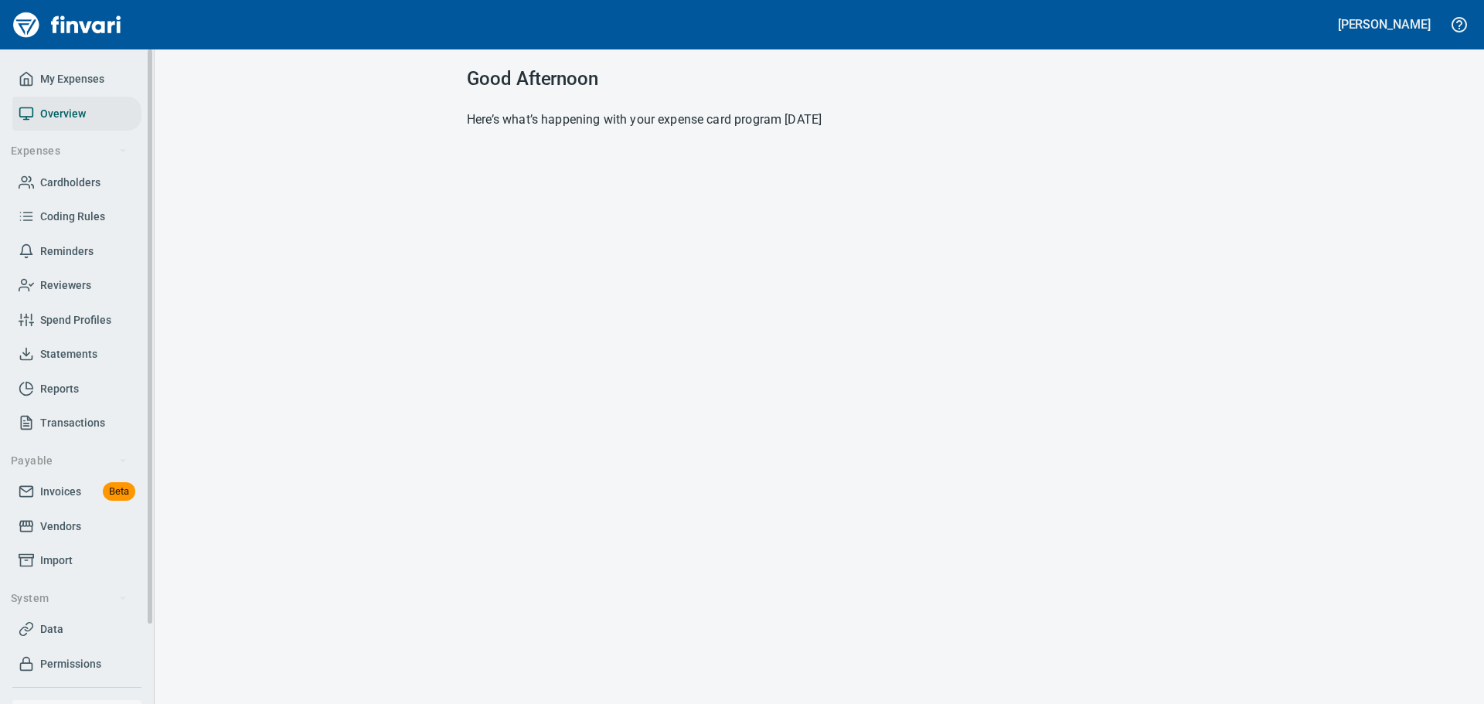
click at [60, 79] on span "My Expenses" at bounding box center [72, 79] width 64 height 19
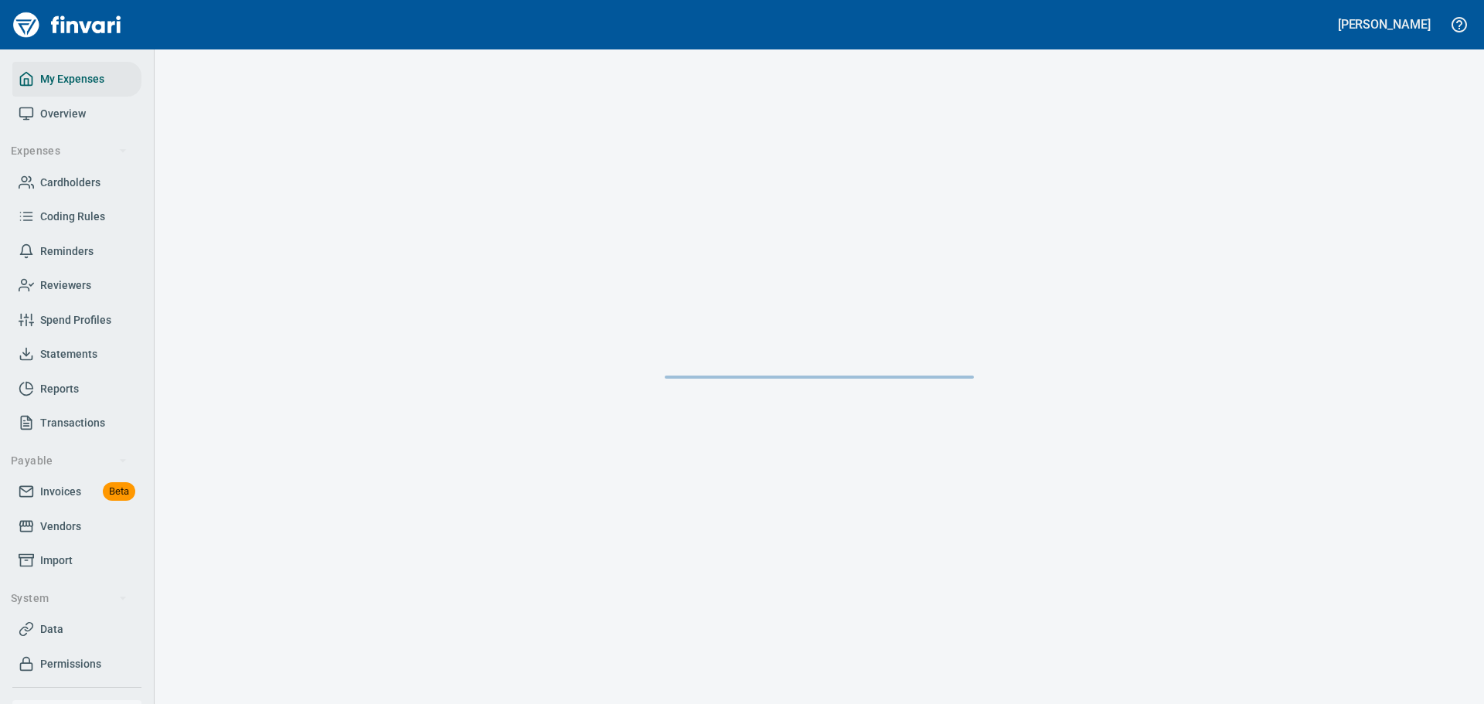
click at [332, 220] on div at bounding box center [820, 376] width 1330 height 655
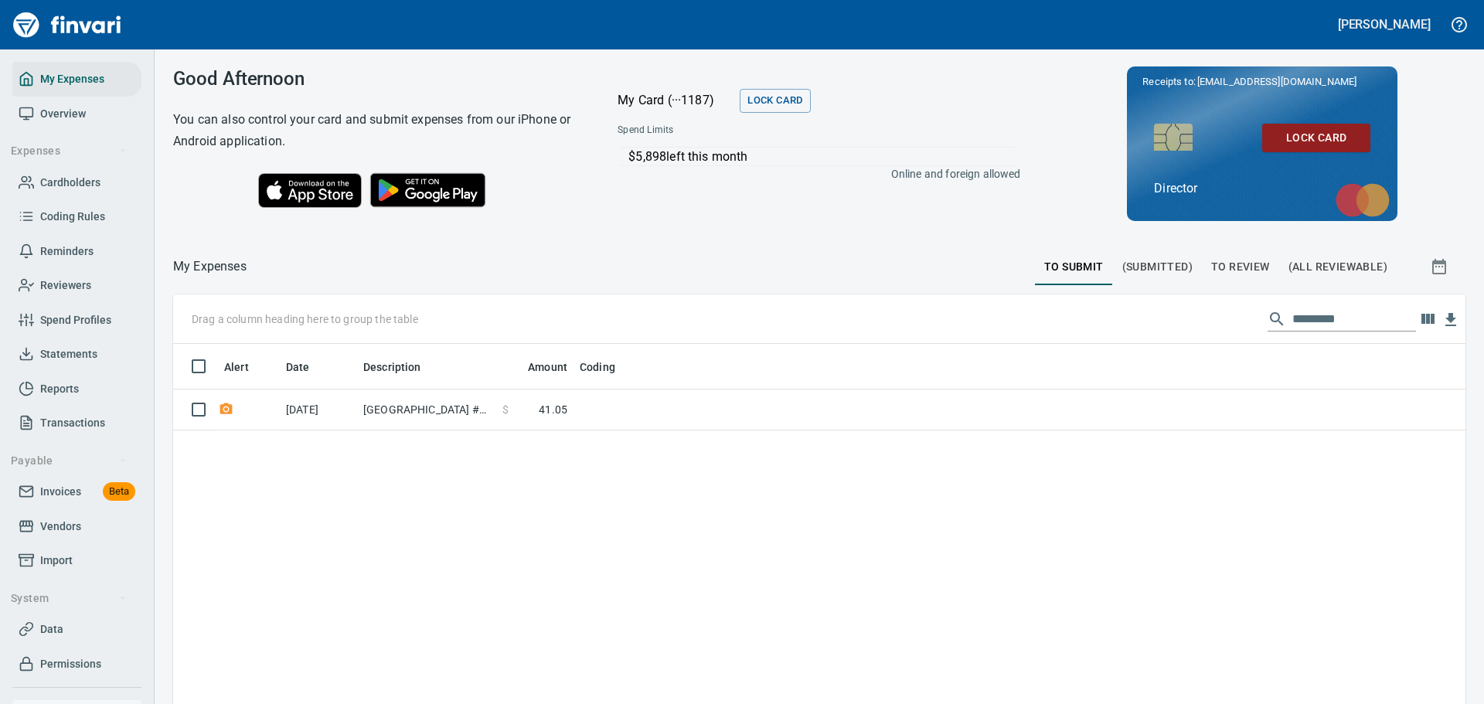
scroll to position [523, 1270]
click at [1230, 268] on span "To Review" at bounding box center [1241, 266] width 59 height 19
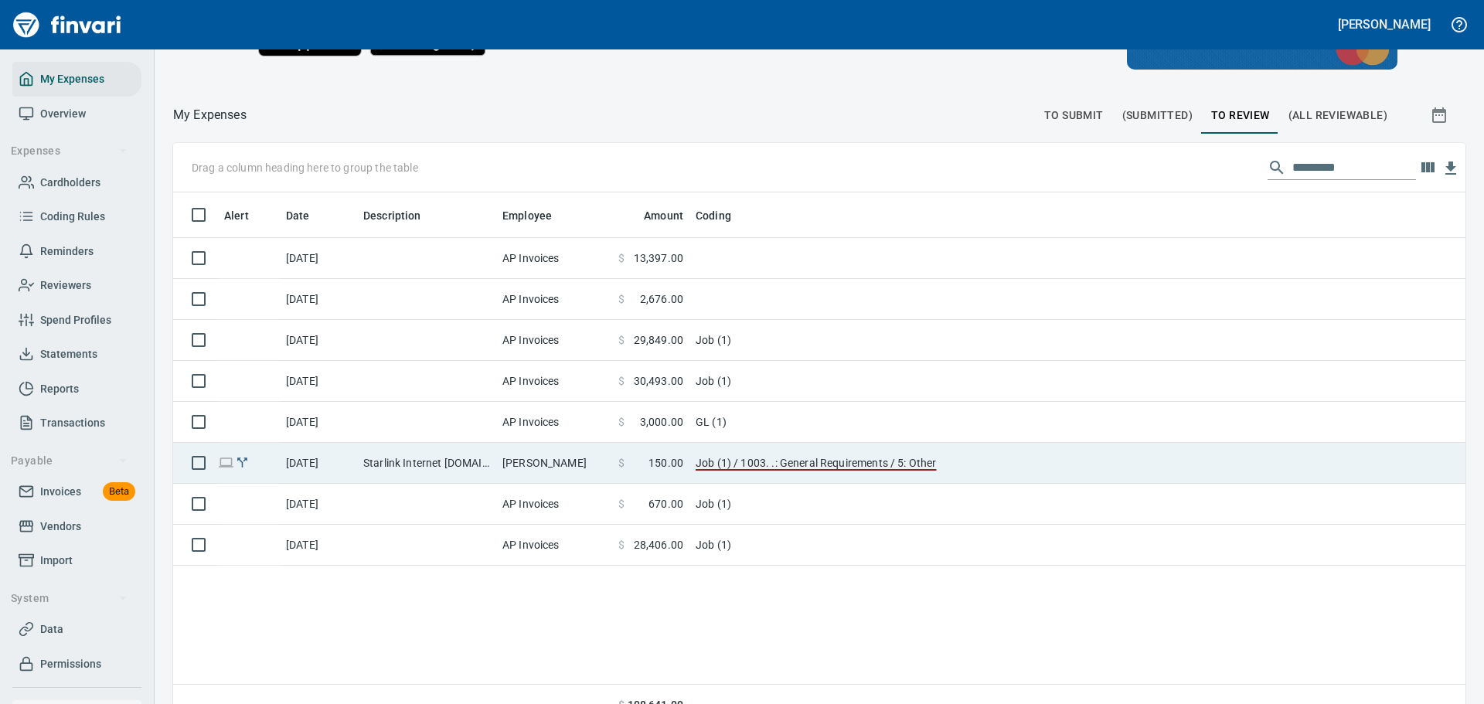
scroll to position [155, 0]
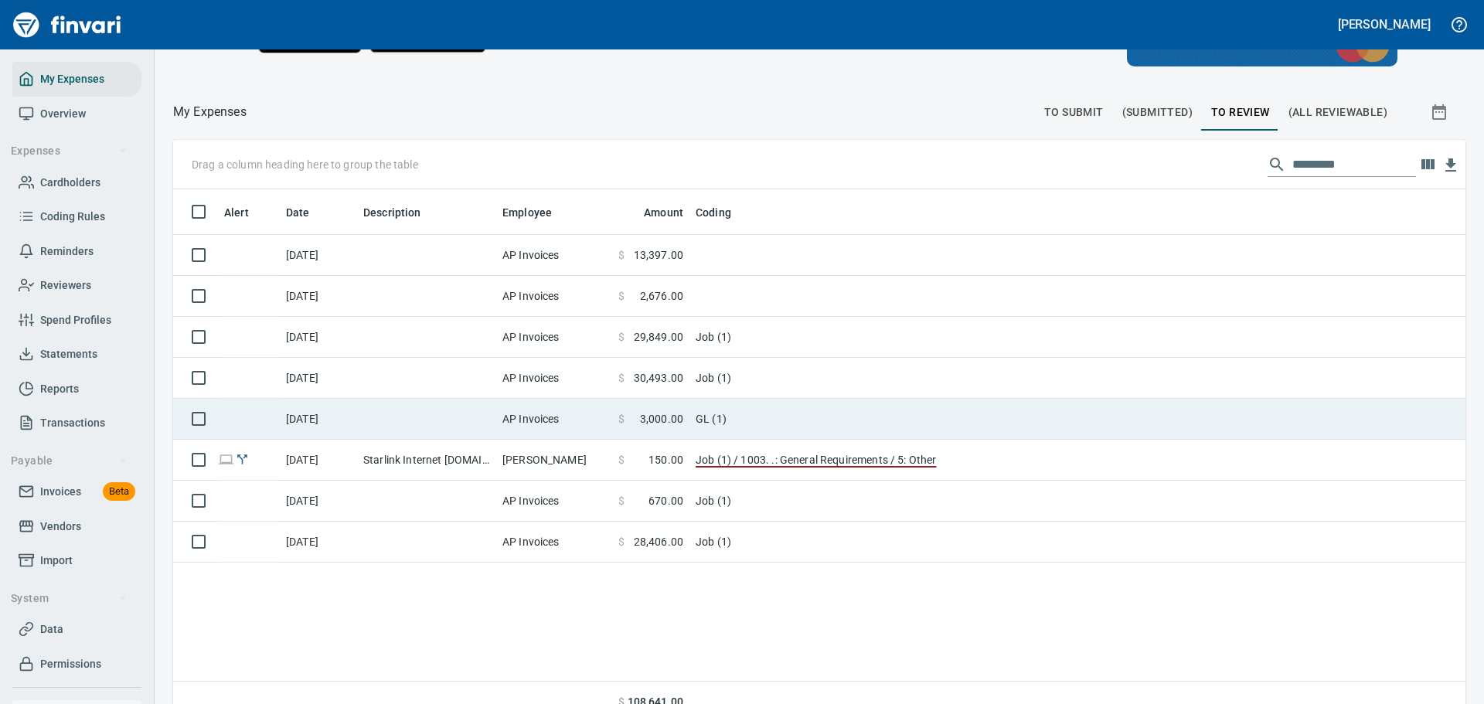
click at [554, 426] on td "AP Invoices" at bounding box center [554, 419] width 116 height 41
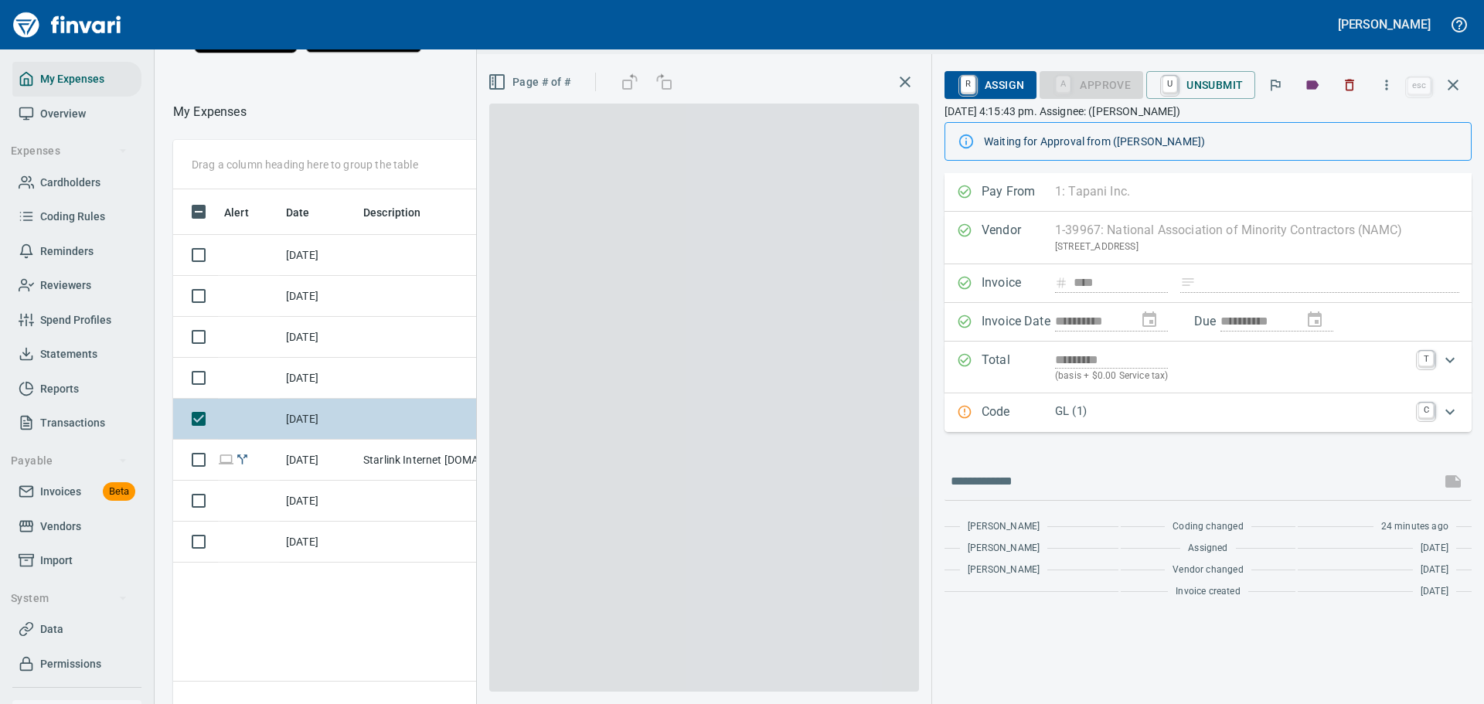
scroll to position [511, 871]
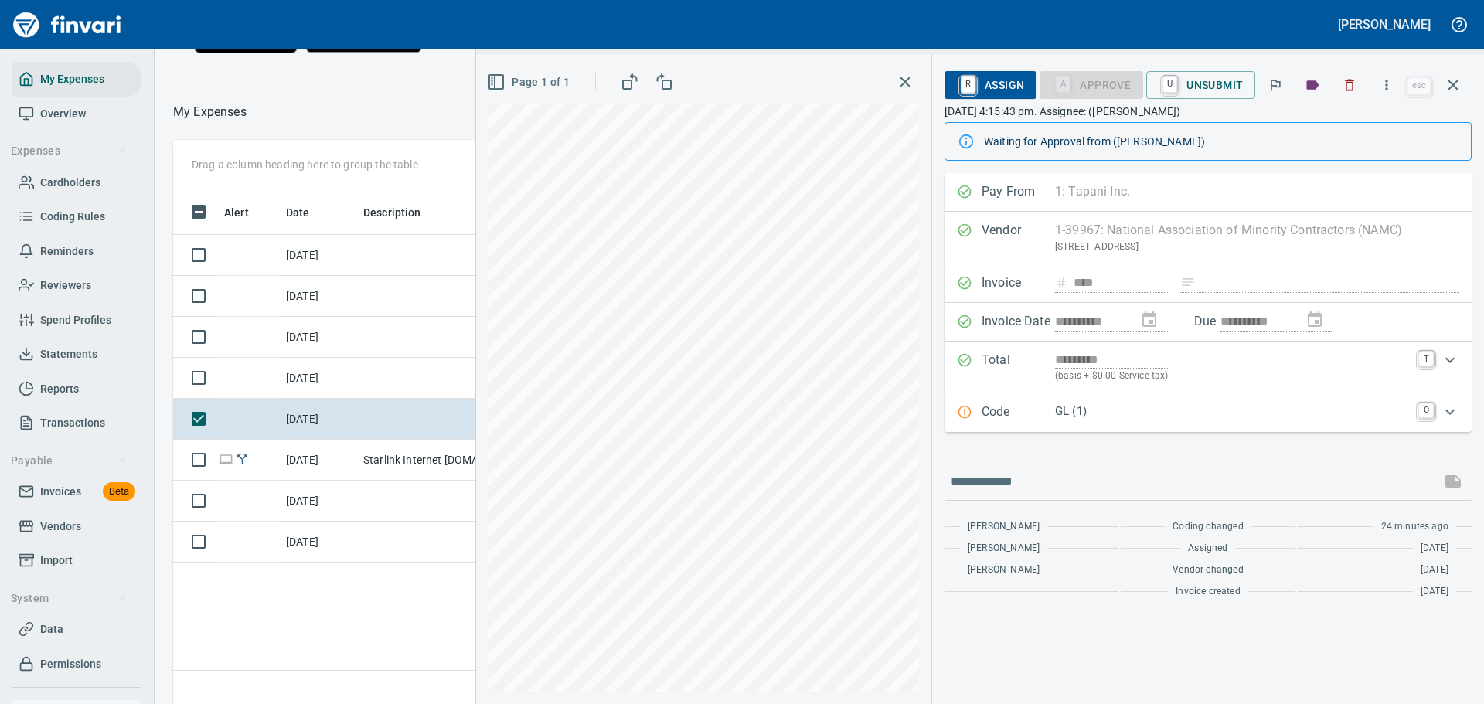
click at [1116, 421] on div "GL (1)" at bounding box center [1232, 413] width 354 height 20
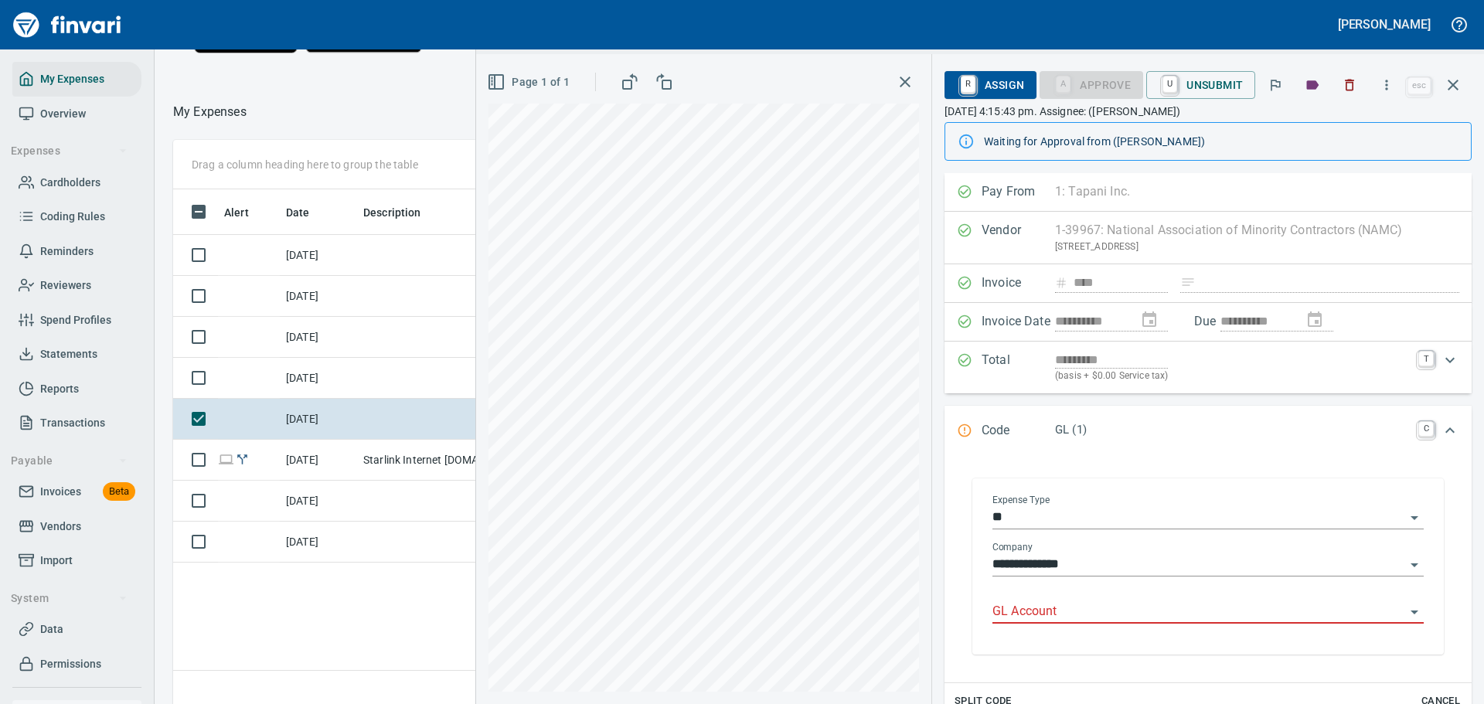
click at [1102, 619] on input "GL Account" at bounding box center [1199, 613] width 413 height 22
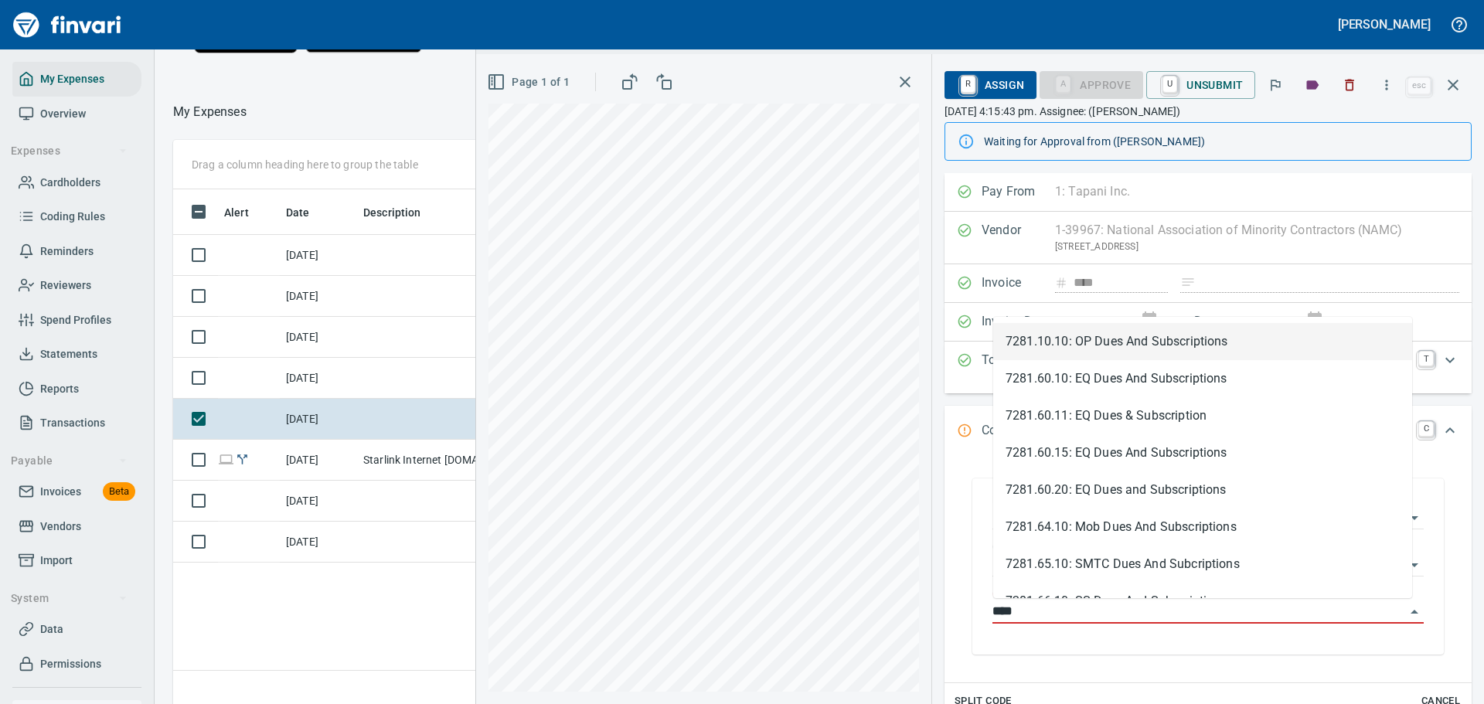
click at [1212, 334] on li "7281.10.10: OP Dues And Subscriptions" at bounding box center [1202, 341] width 419 height 37
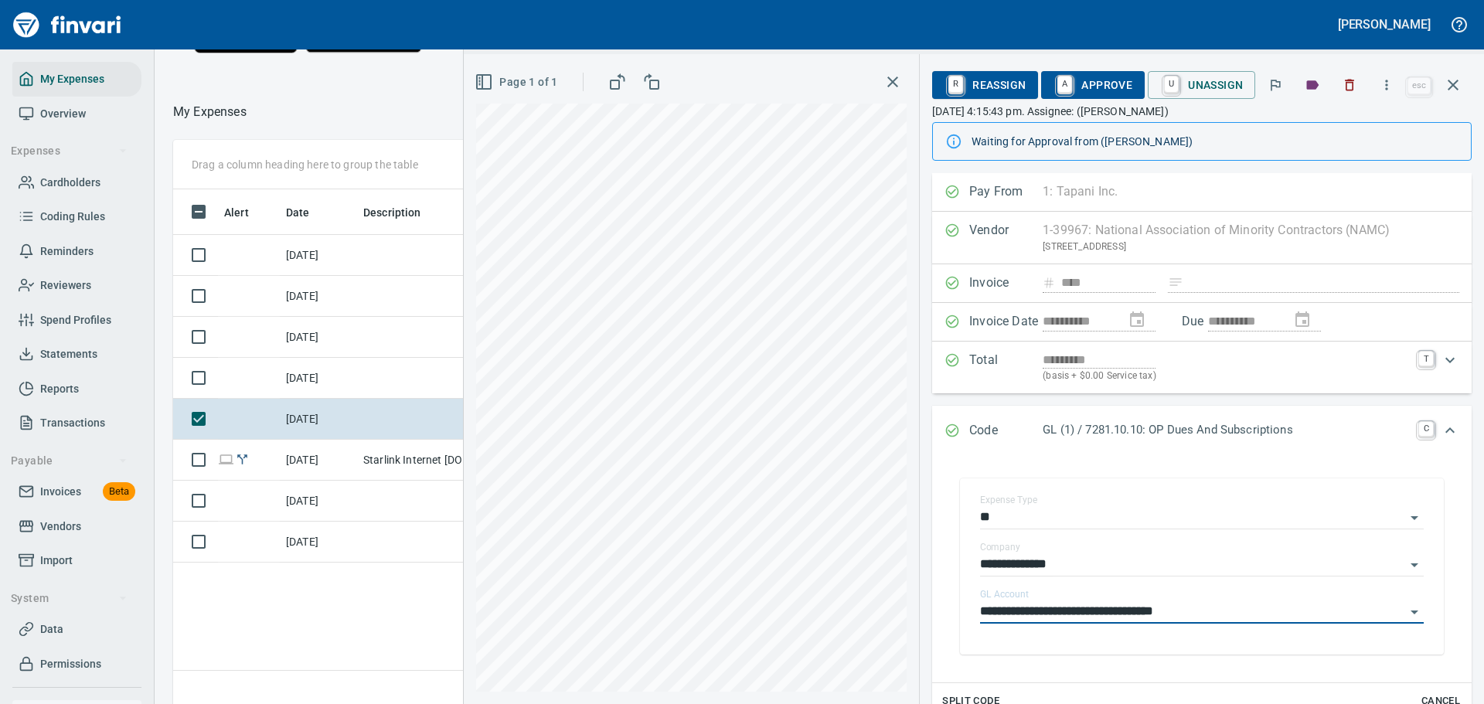
type input "**********"
click at [1108, 95] on span "A Approve" at bounding box center [1093, 85] width 79 height 26
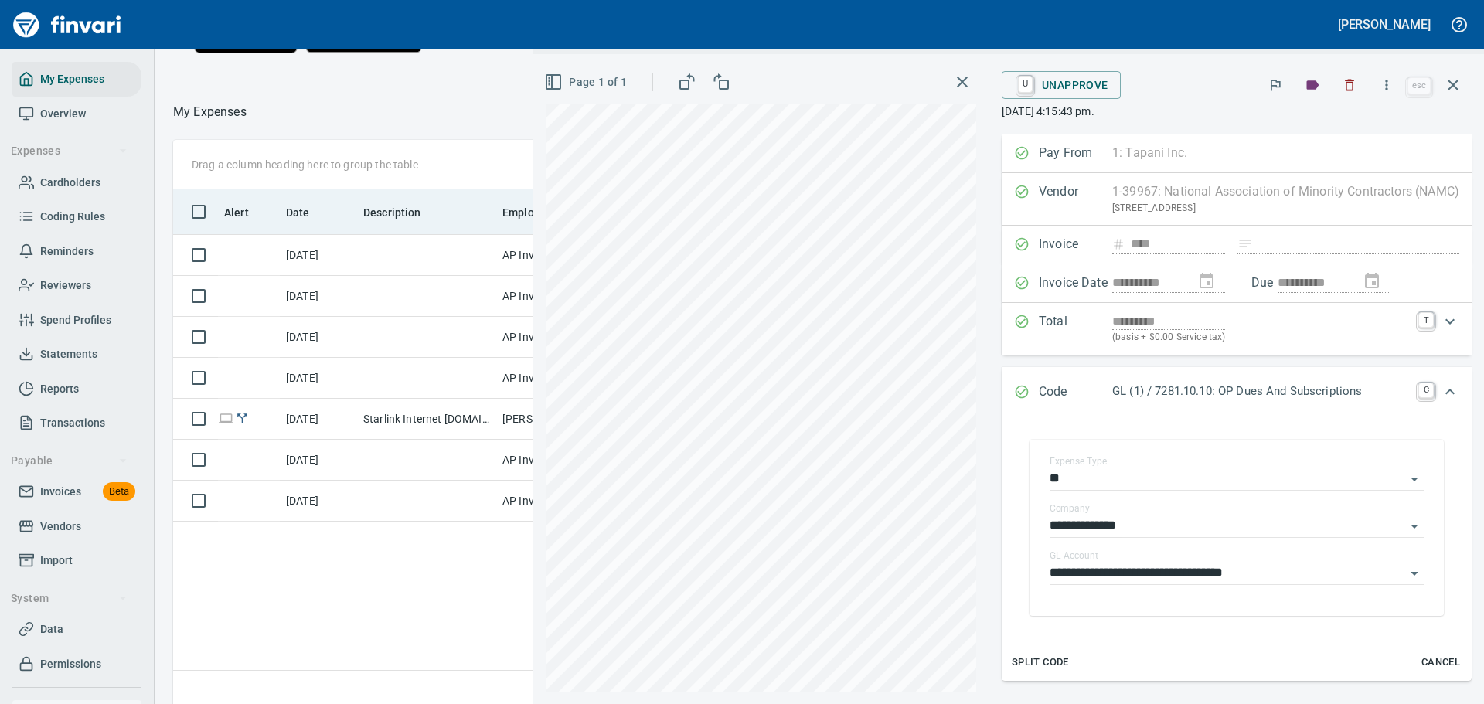
scroll to position [77, 0]
